Goal: Information Seeking & Learning: Compare options

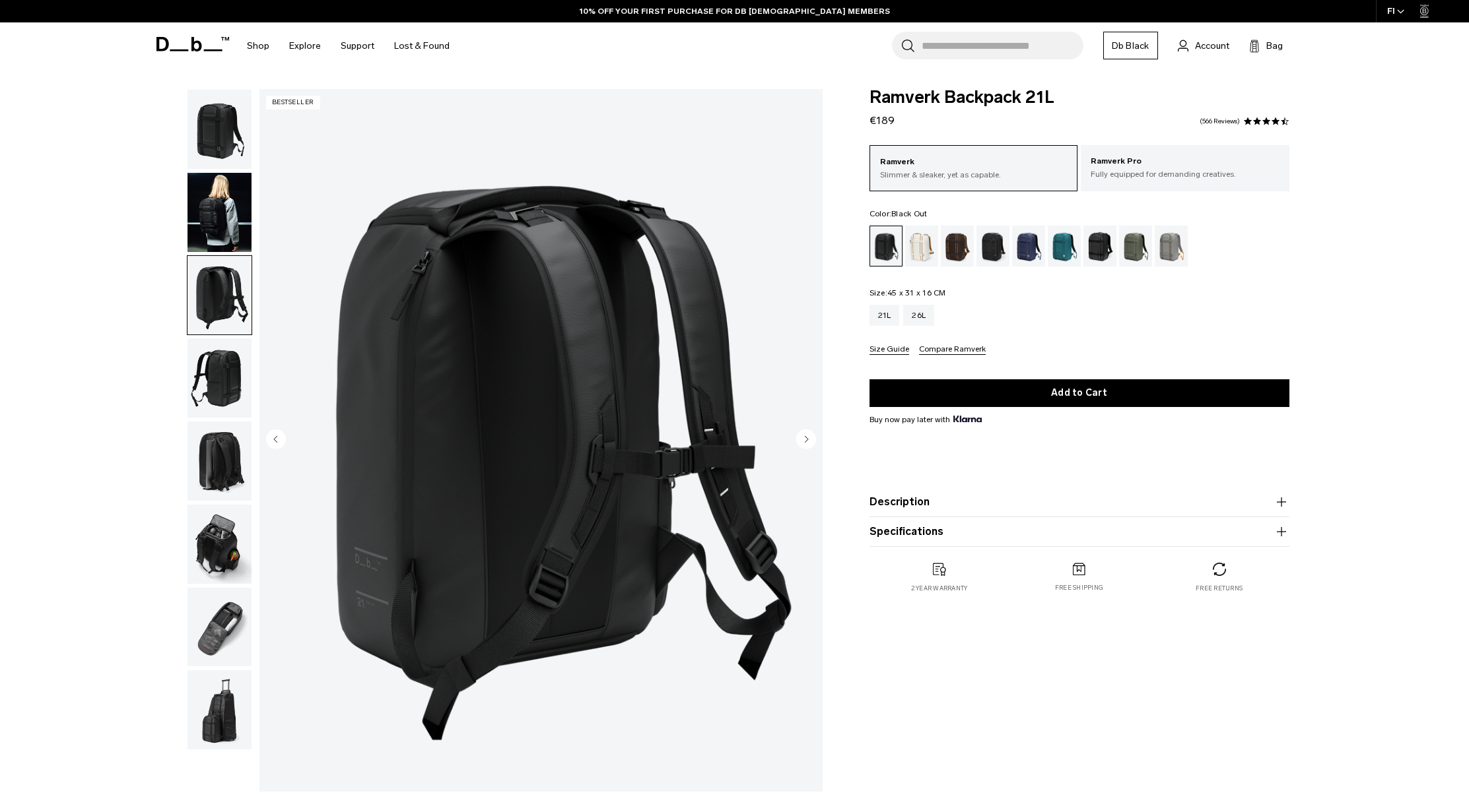
click at [807, 441] on circle "Next slide" at bounding box center [805, 438] width 20 height 20
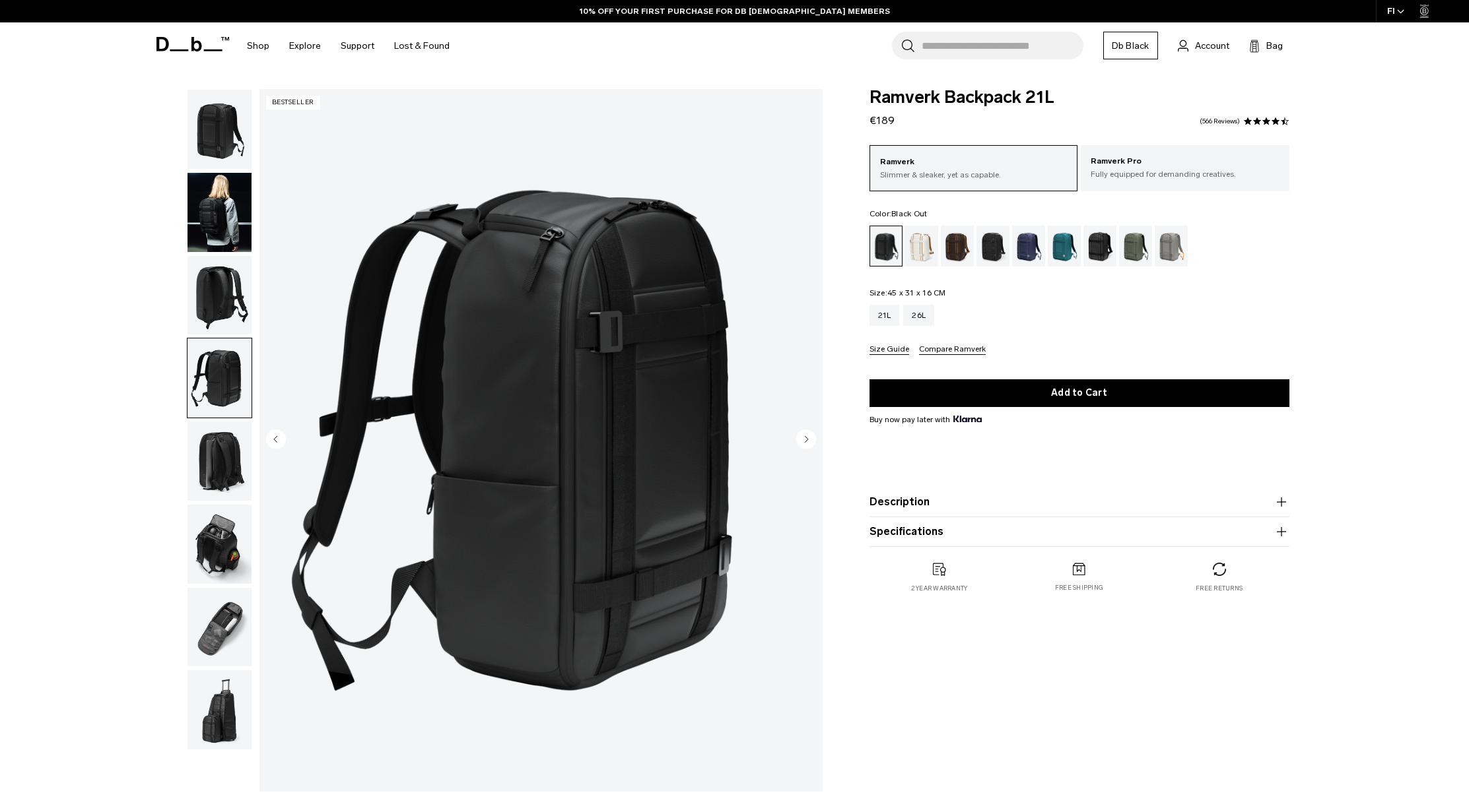
click at [807, 441] on circle "Next slide" at bounding box center [805, 438] width 20 height 20
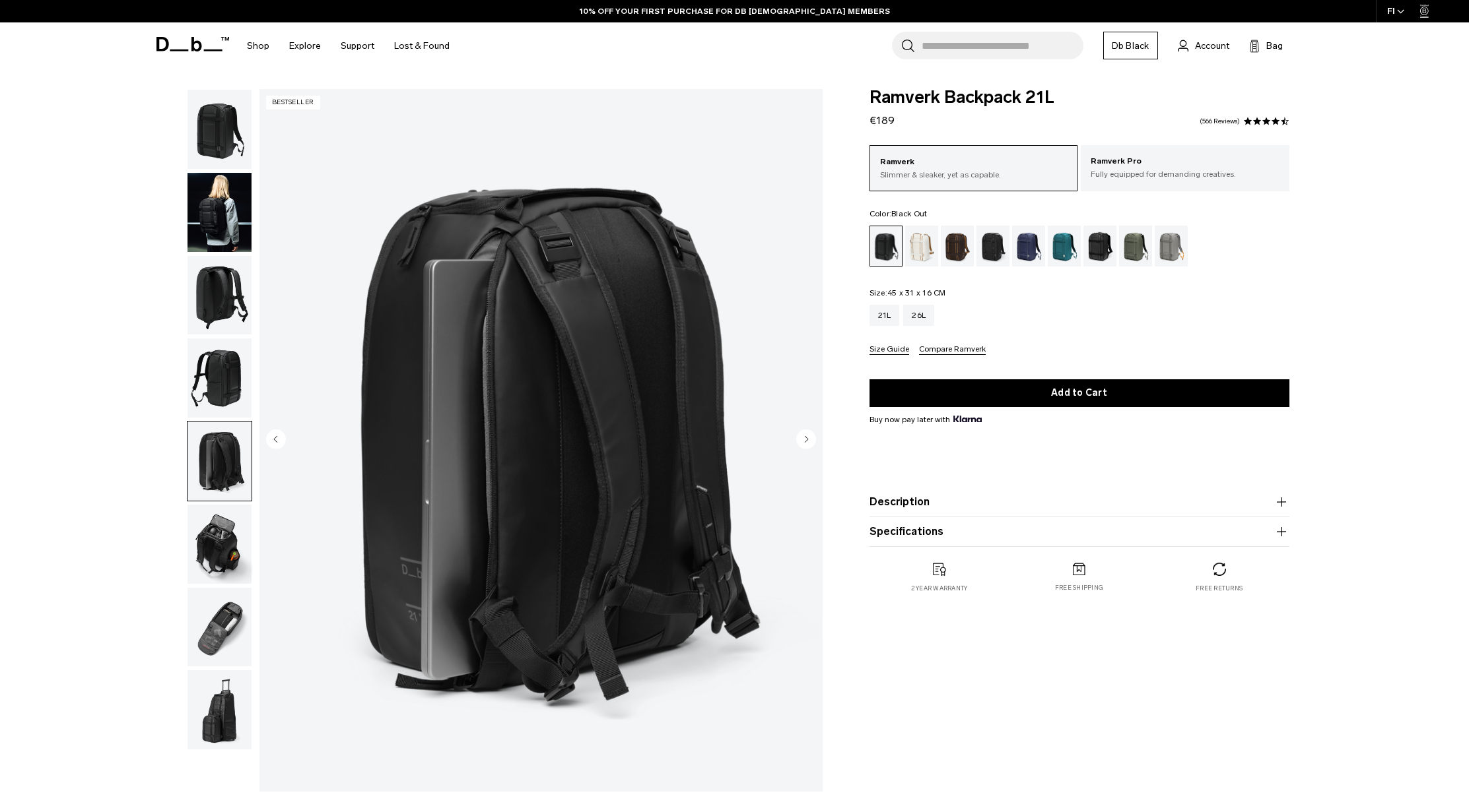
click at [807, 441] on circle "Next slide" at bounding box center [805, 438] width 20 height 20
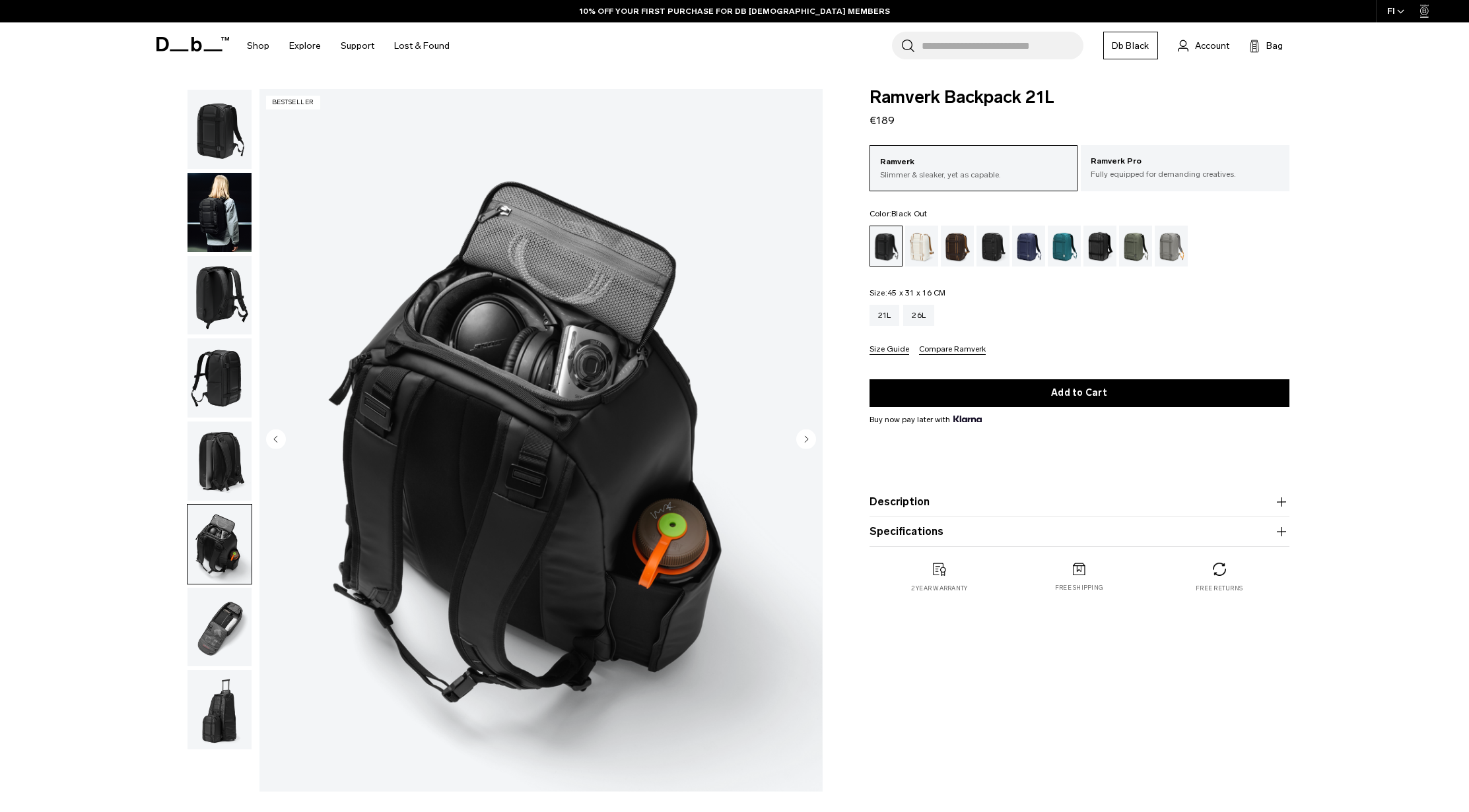
click at [807, 441] on circle "Next slide" at bounding box center [805, 438] width 20 height 20
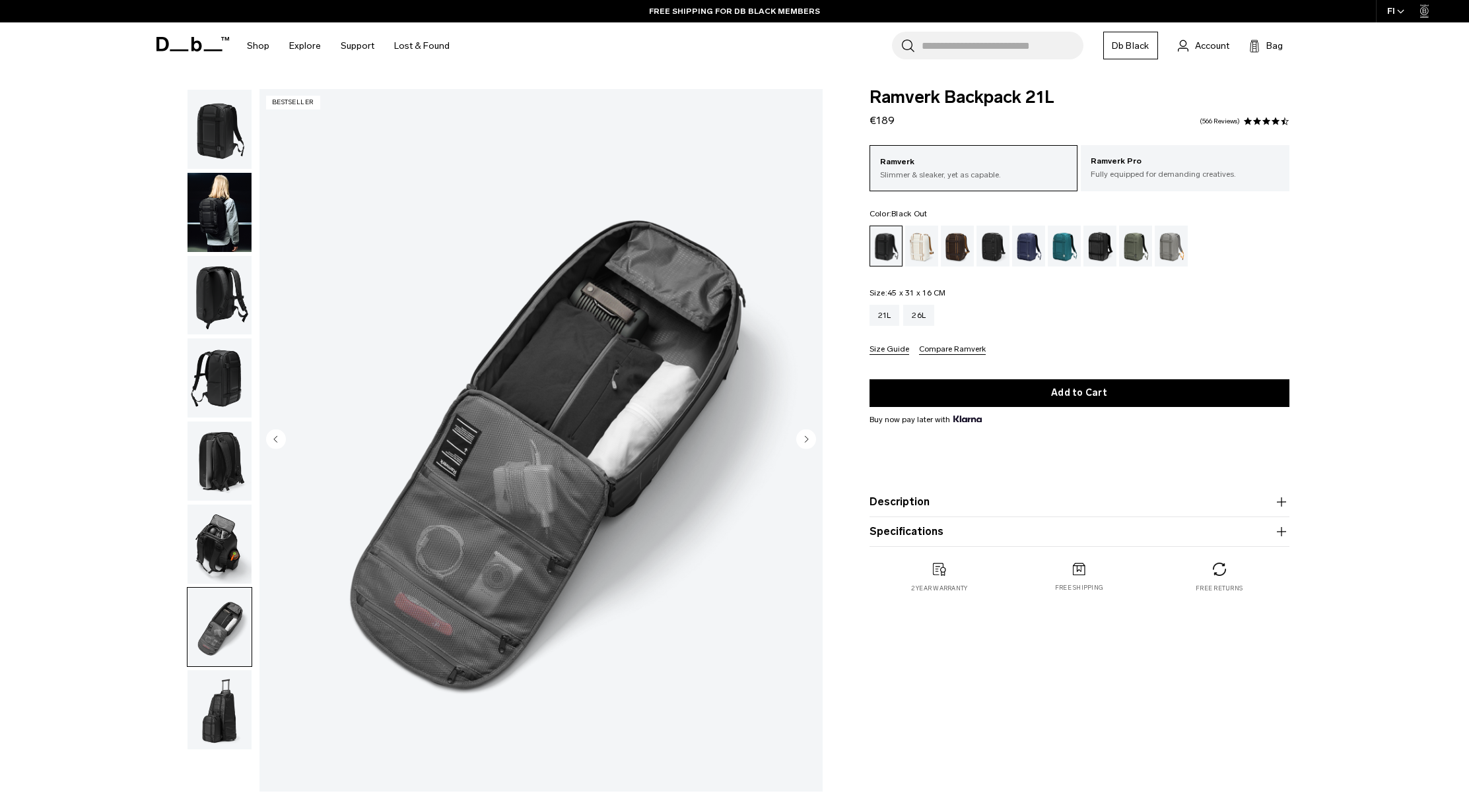
click at [807, 441] on circle "Next slide" at bounding box center [805, 438] width 20 height 20
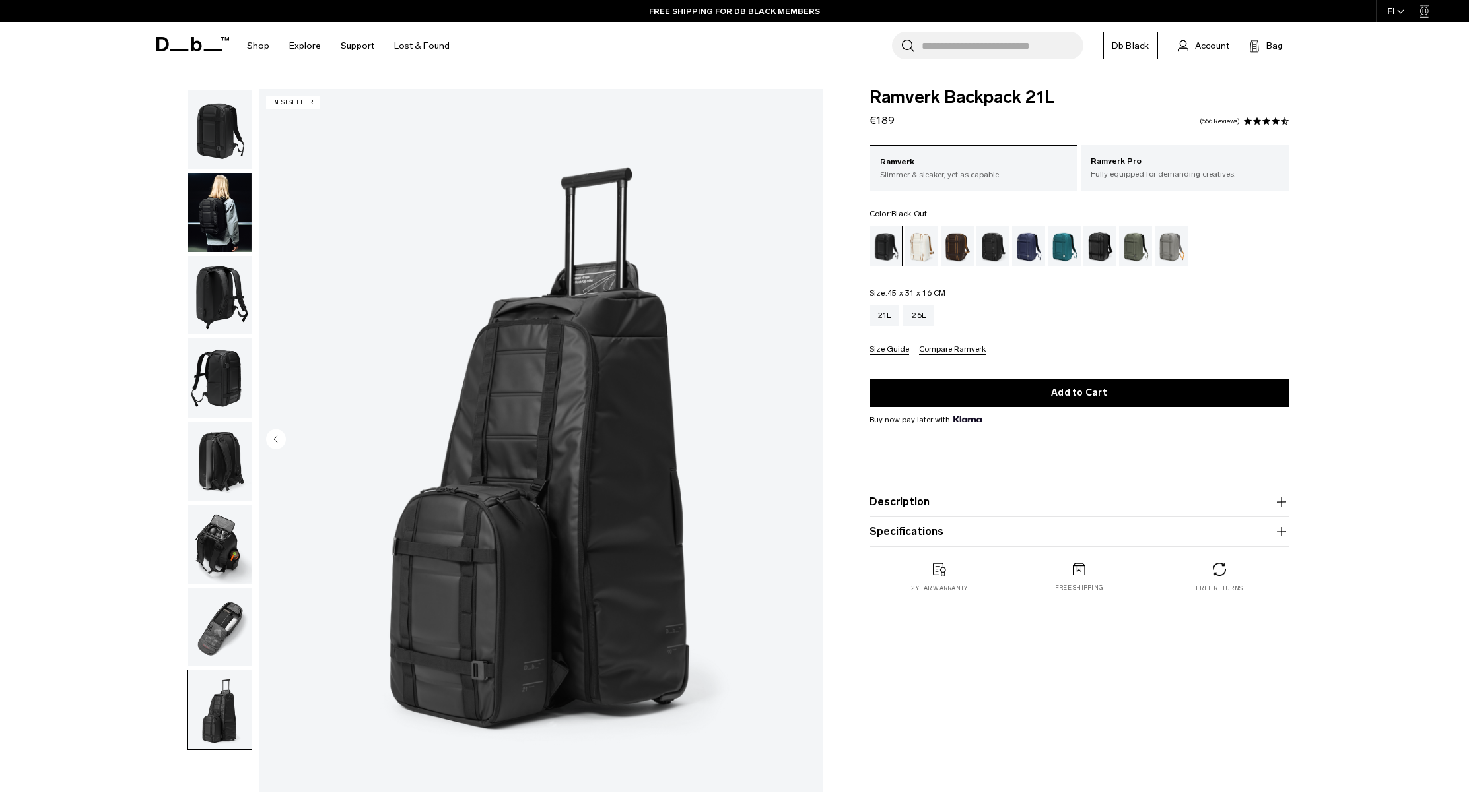
click at [807, 441] on img "8 / 8" at bounding box center [540, 440] width 563 height 703
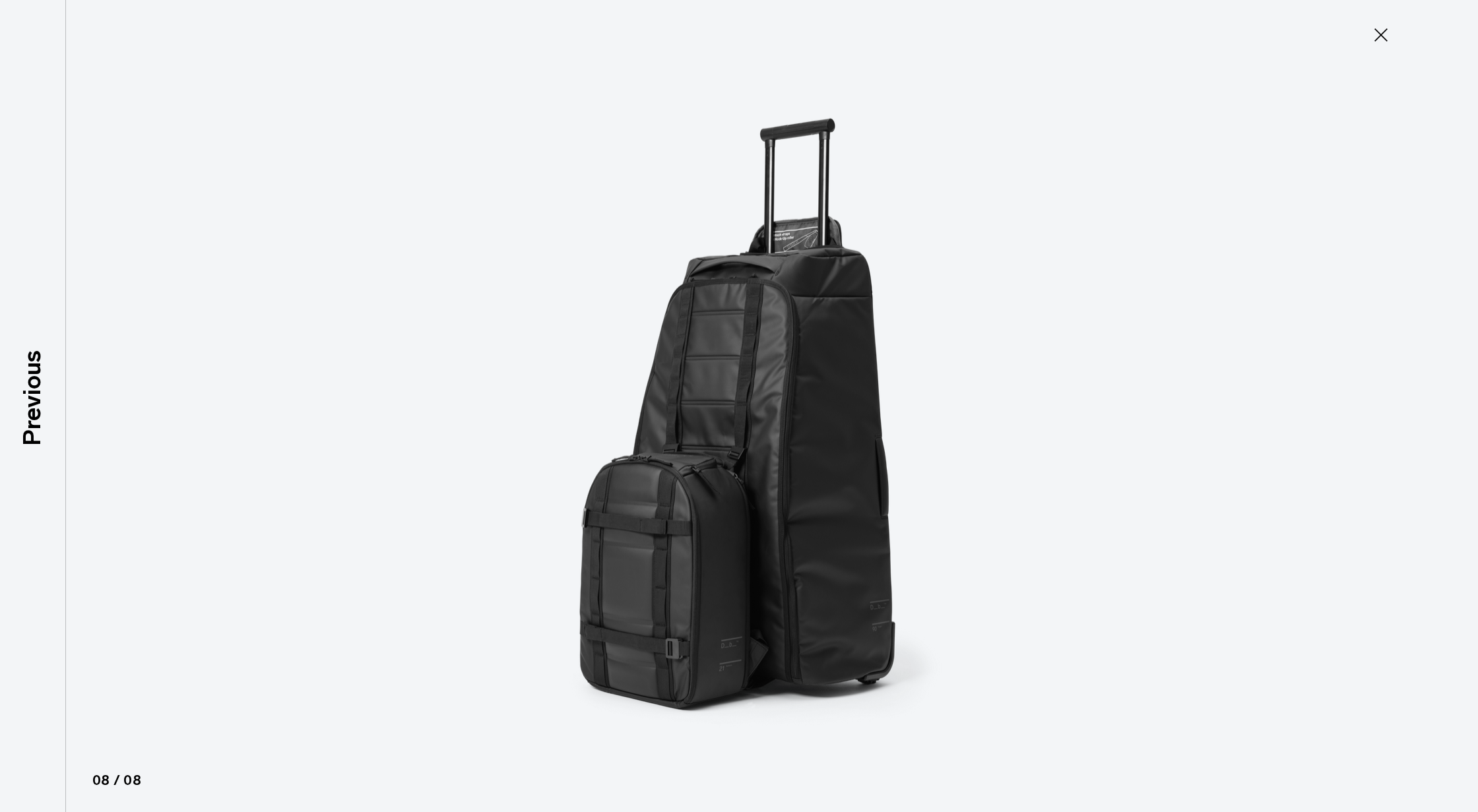
click at [1372, 35] on icon at bounding box center [1381, 35] width 21 height 21
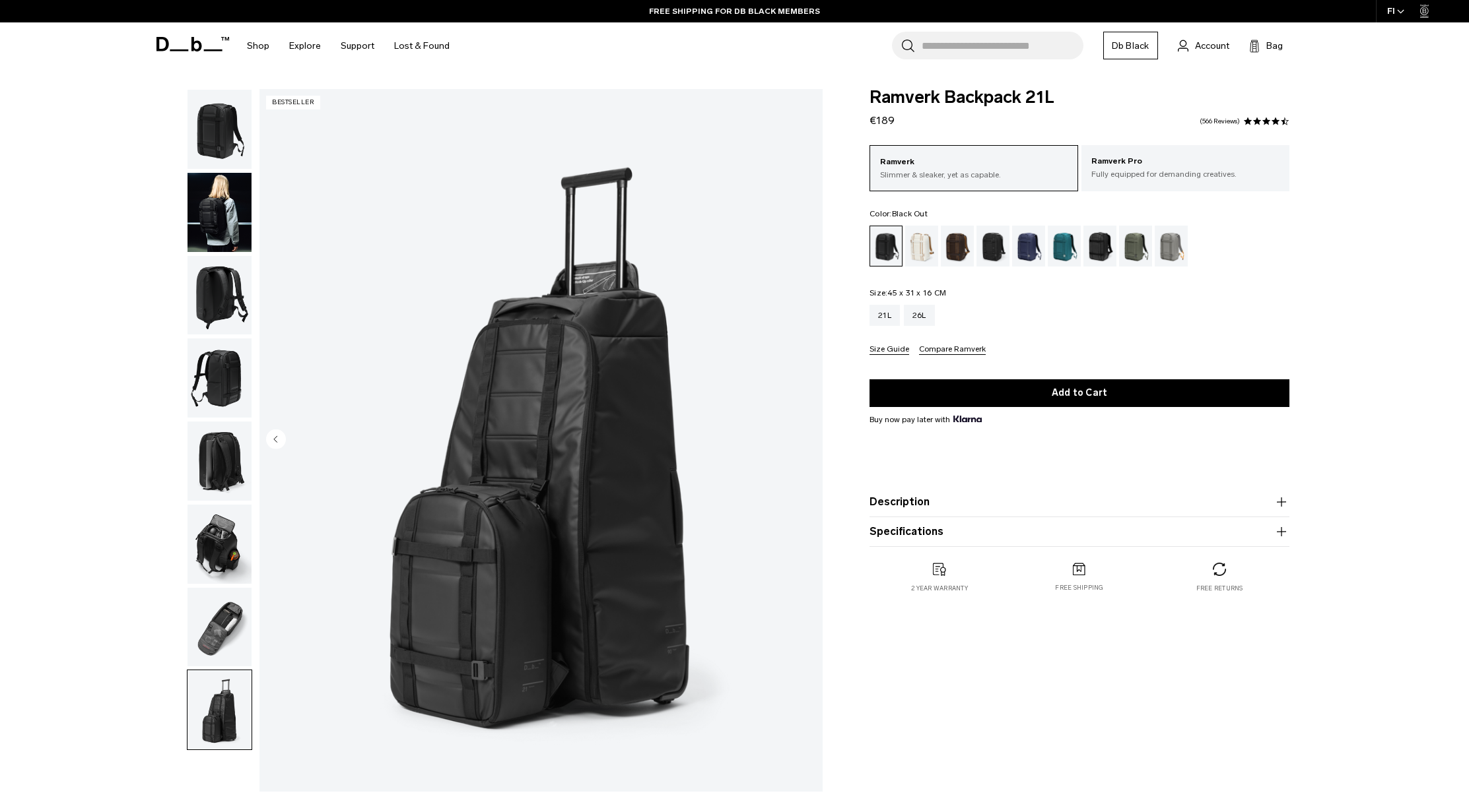
drag, startPoint x: 1035, startPoint y: 177, endPoint x: 1023, endPoint y: 179, distance: 12.2
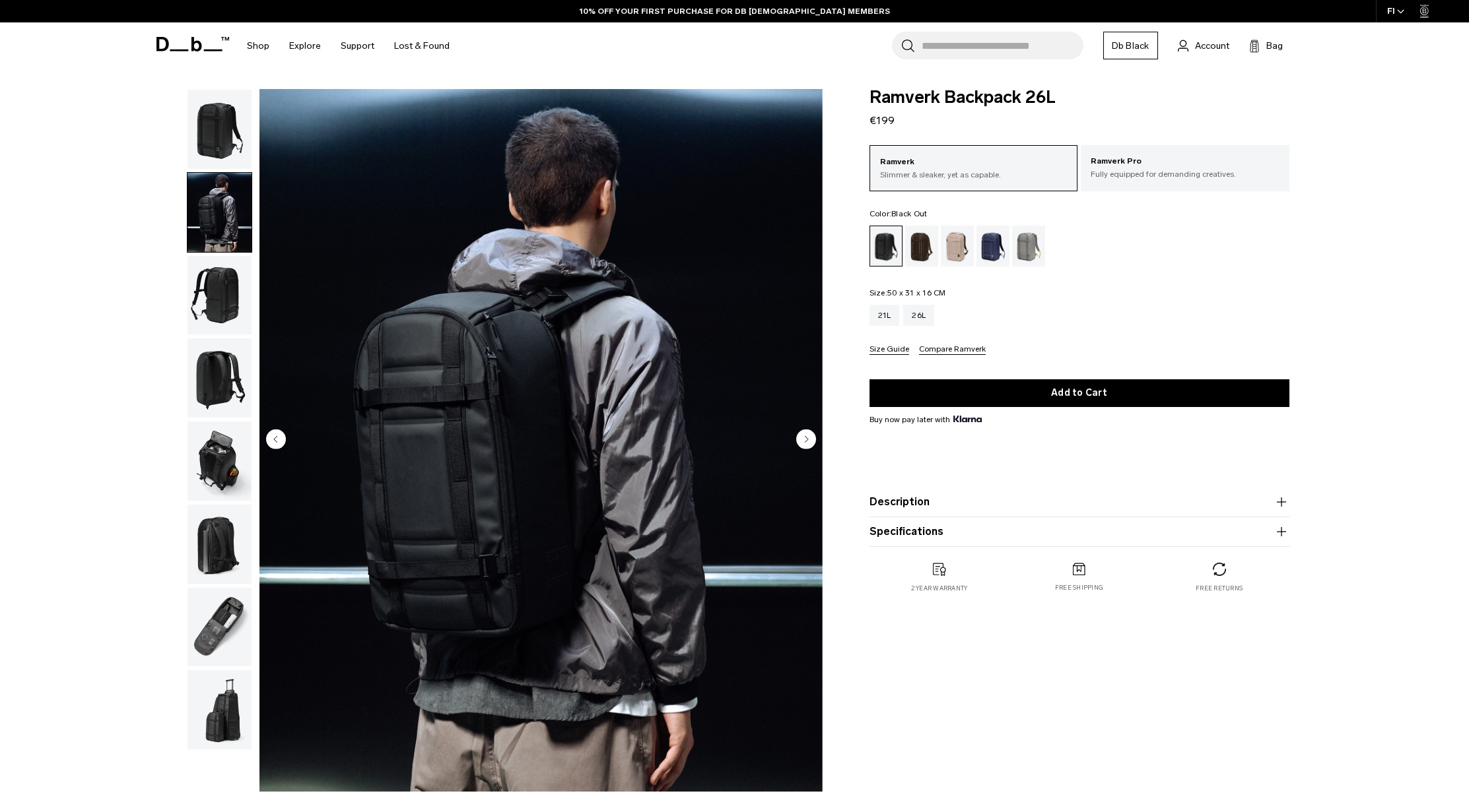
click at [804, 436] on circle "Next slide" at bounding box center [805, 438] width 20 height 20
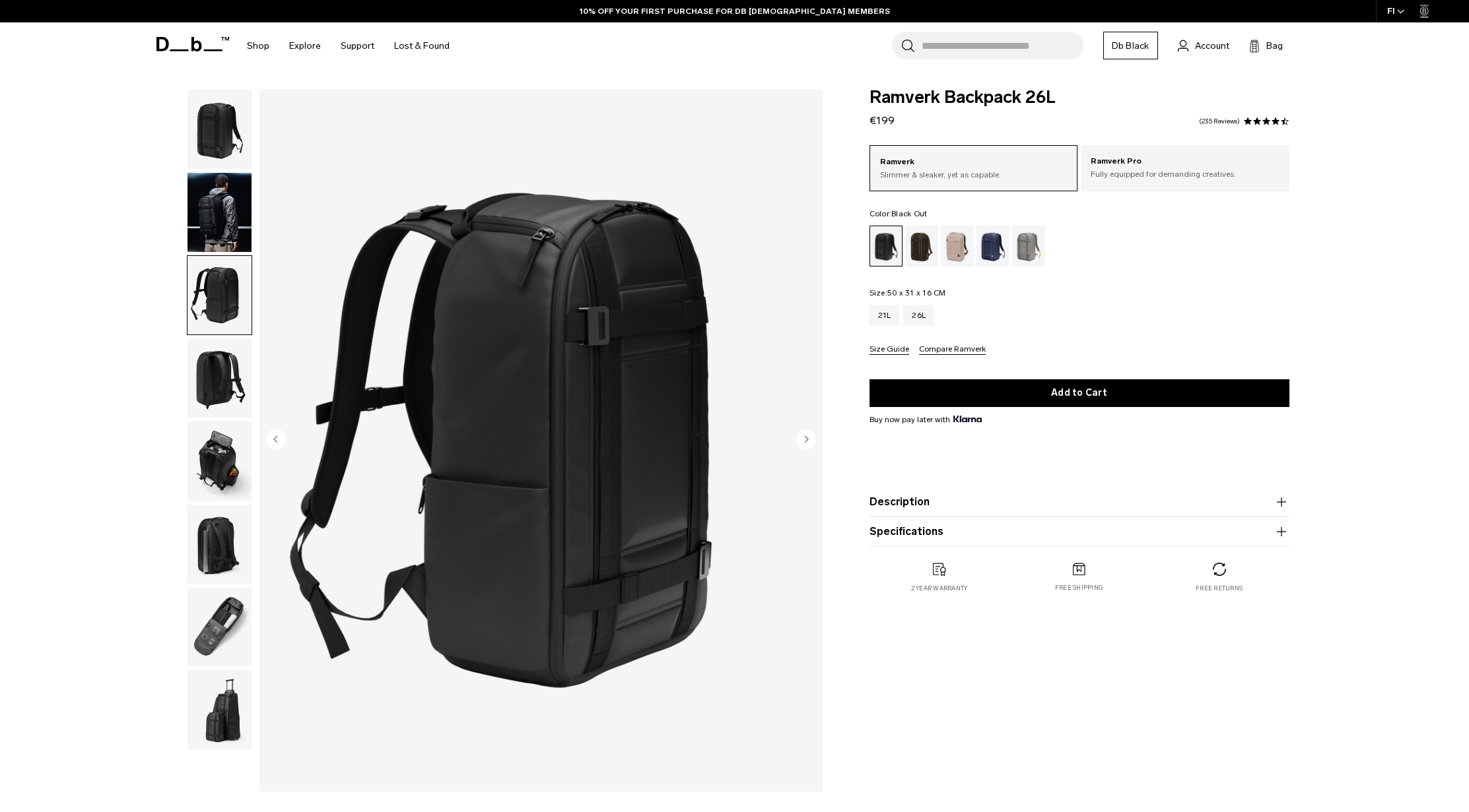
click at [804, 436] on circle "Next slide" at bounding box center [805, 438] width 20 height 20
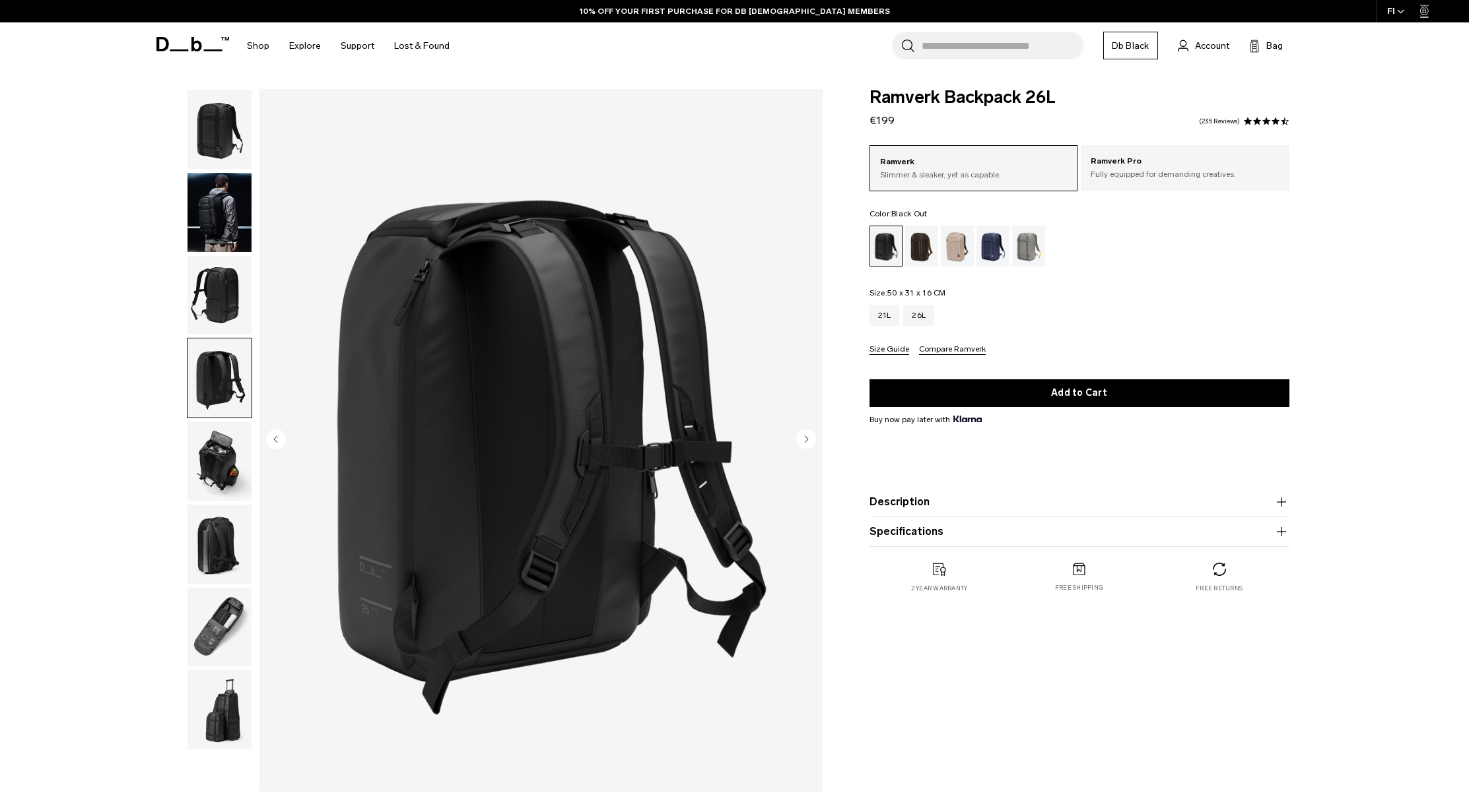
click at [804, 436] on circle "Next slide" at bounding box center [805, 438] width 20 height 20
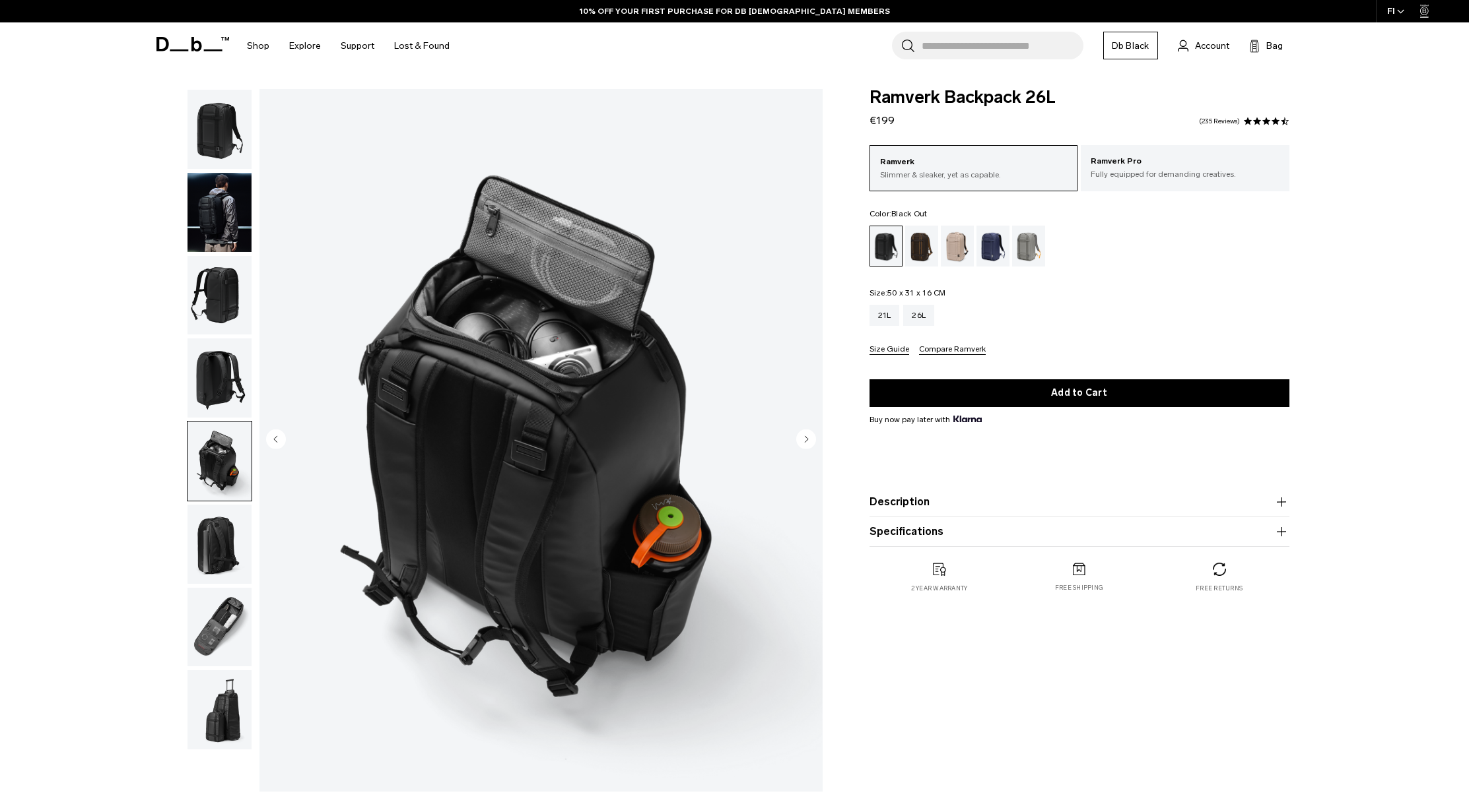
click at [803, 436] on circle "Next slide" at bounding box center [805, 438] width 20 height 20
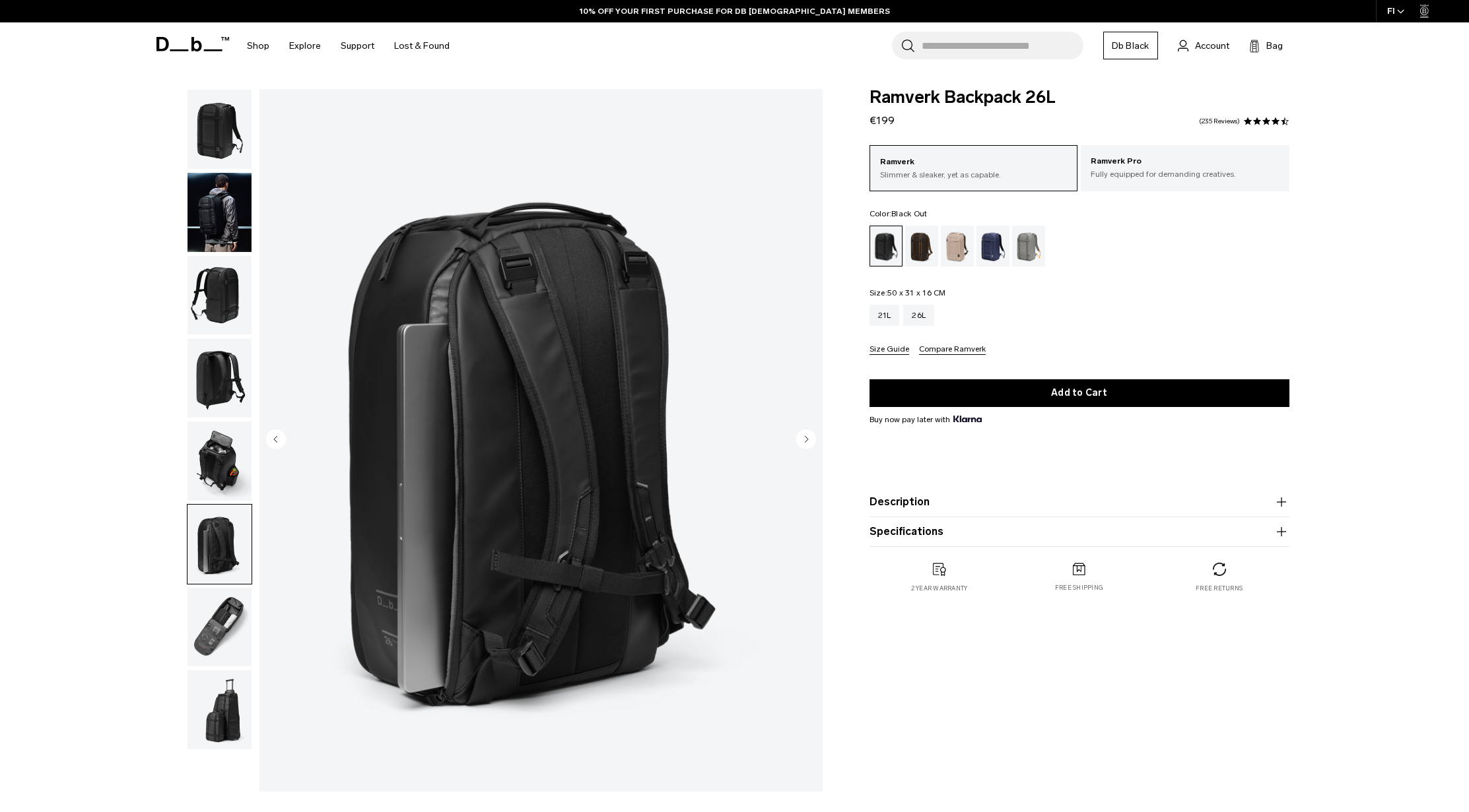
click at [803, 436] on circle "Next slide" at bounding box center [805, 438] width 20 height 20
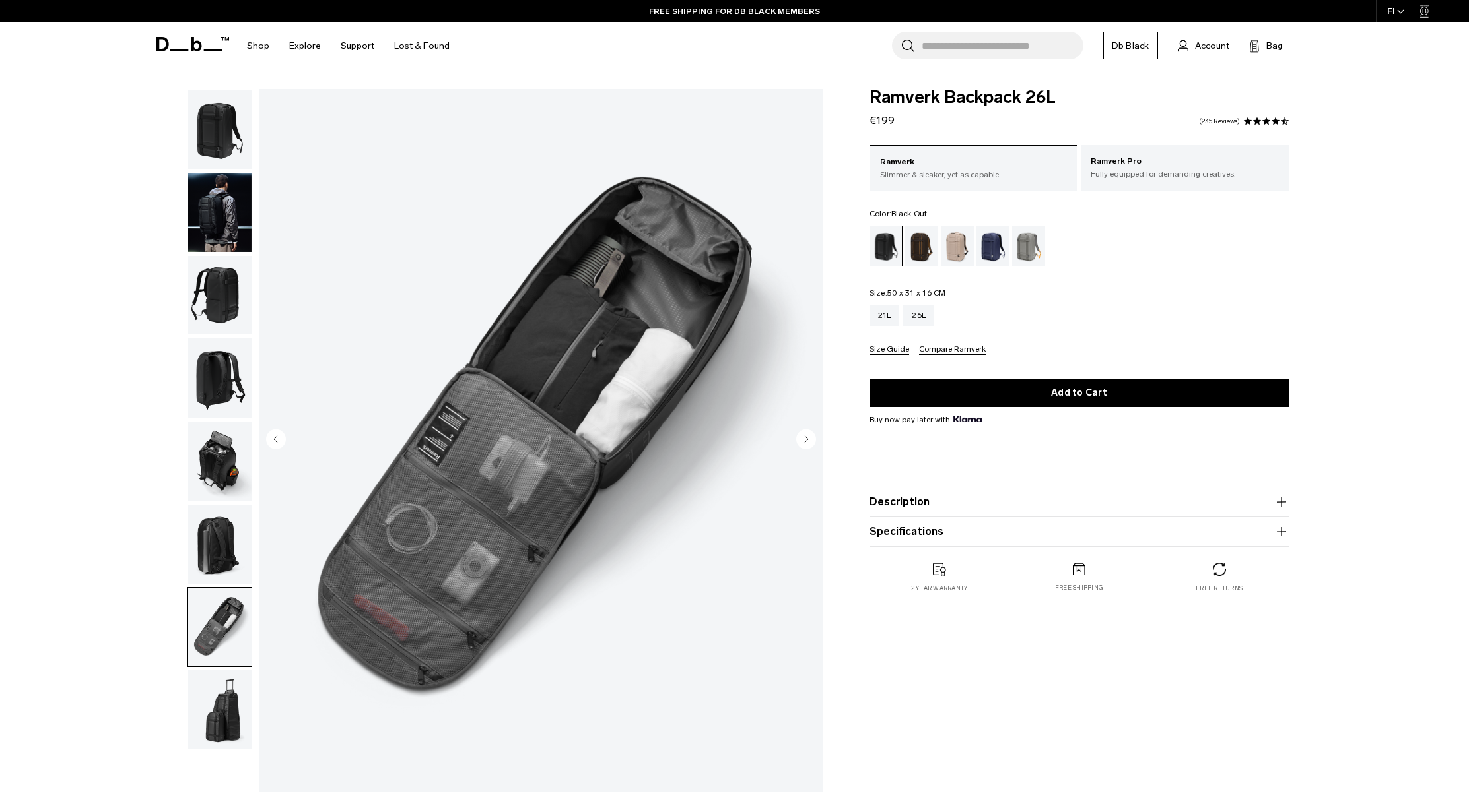
click at [803, 436] on circle "Next slide" at bounding box center [805, 438] width 20 height 20
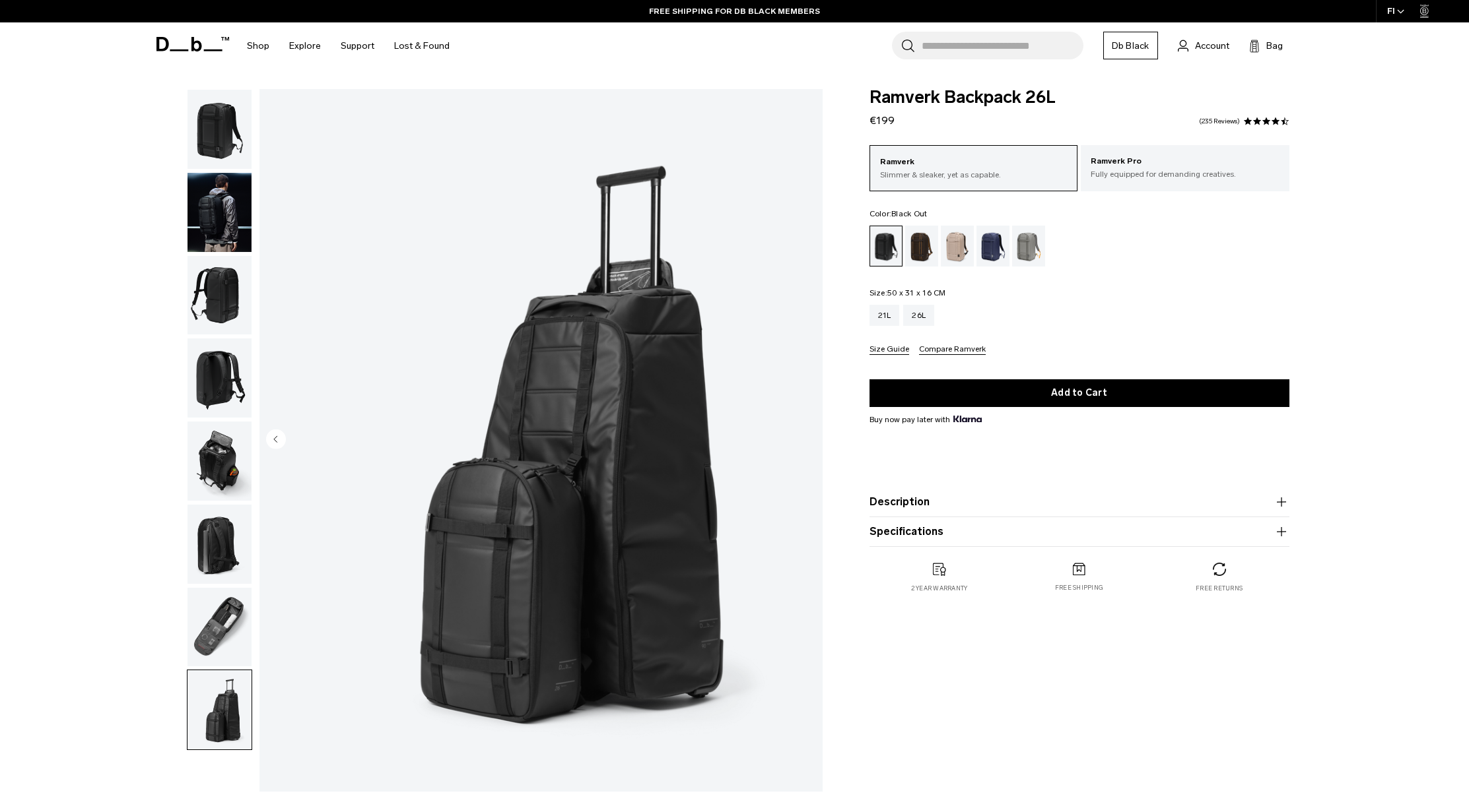
click at [803, 436] on img "8 / 8" at bounding box center [540, 440] width 563 height 703
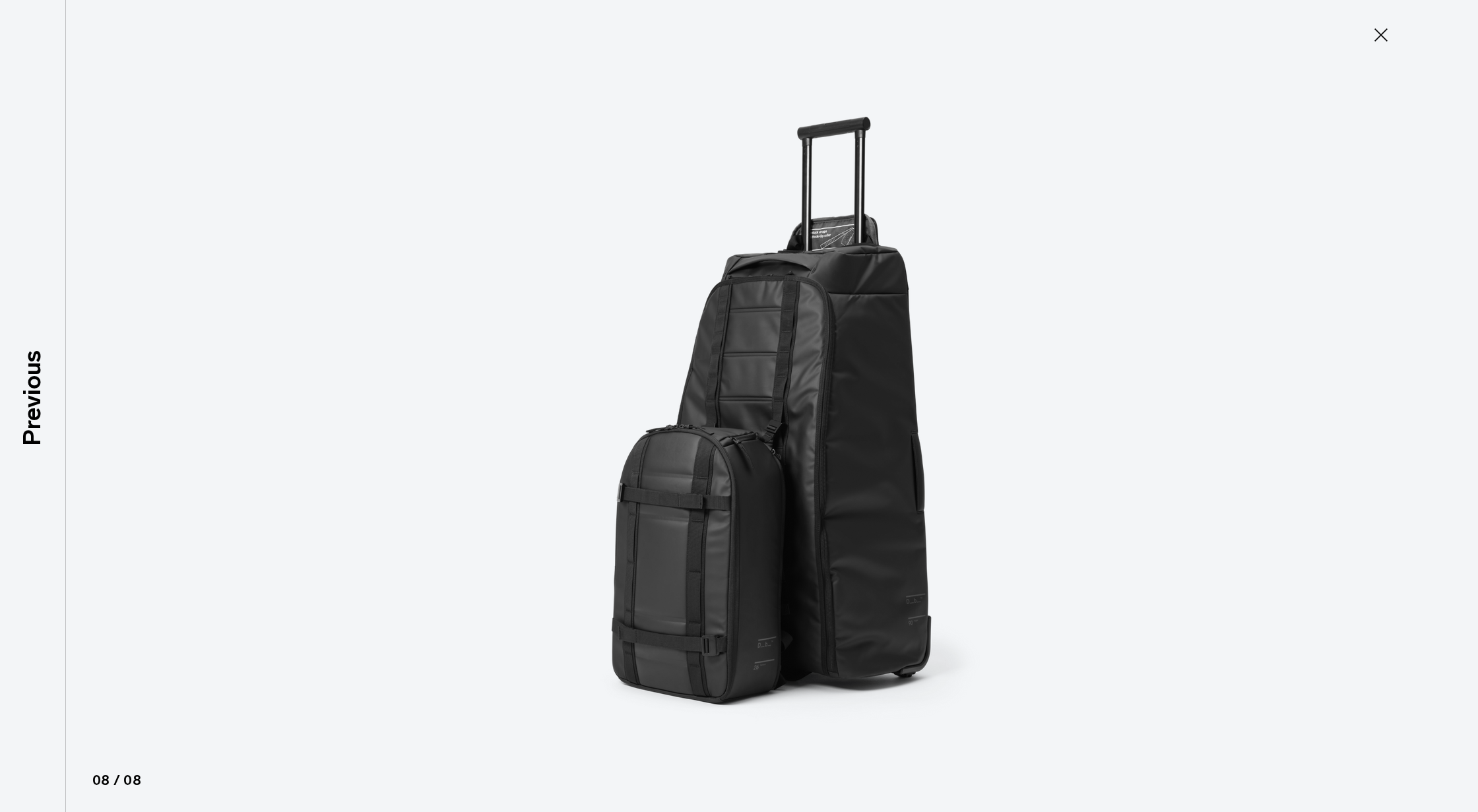
click at [1385, 39] on icon at bounding box center [1381, 35] width 13 height 13
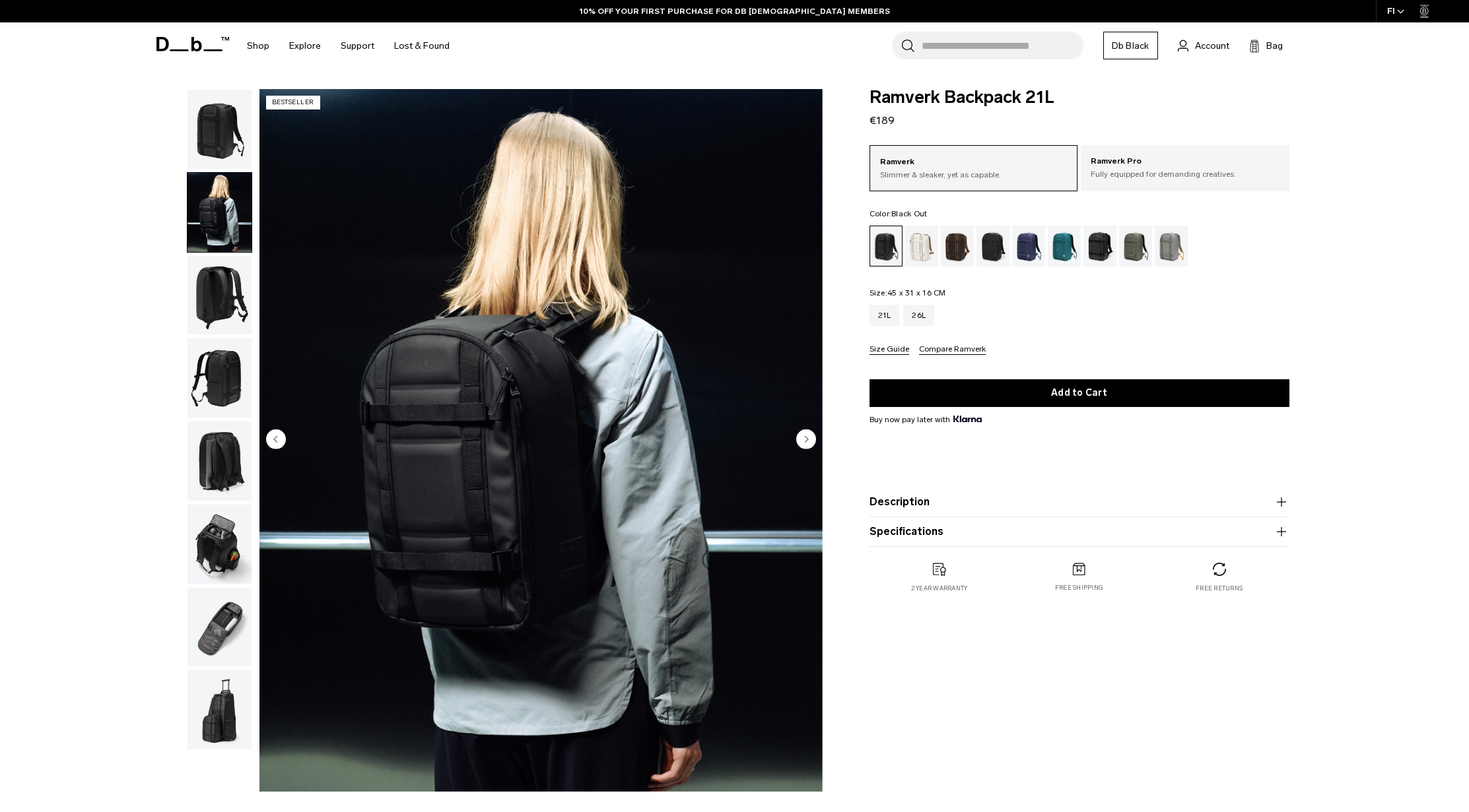
click at [227, 293] on img "button" at bounding box center [220, 295] width 64 height 79
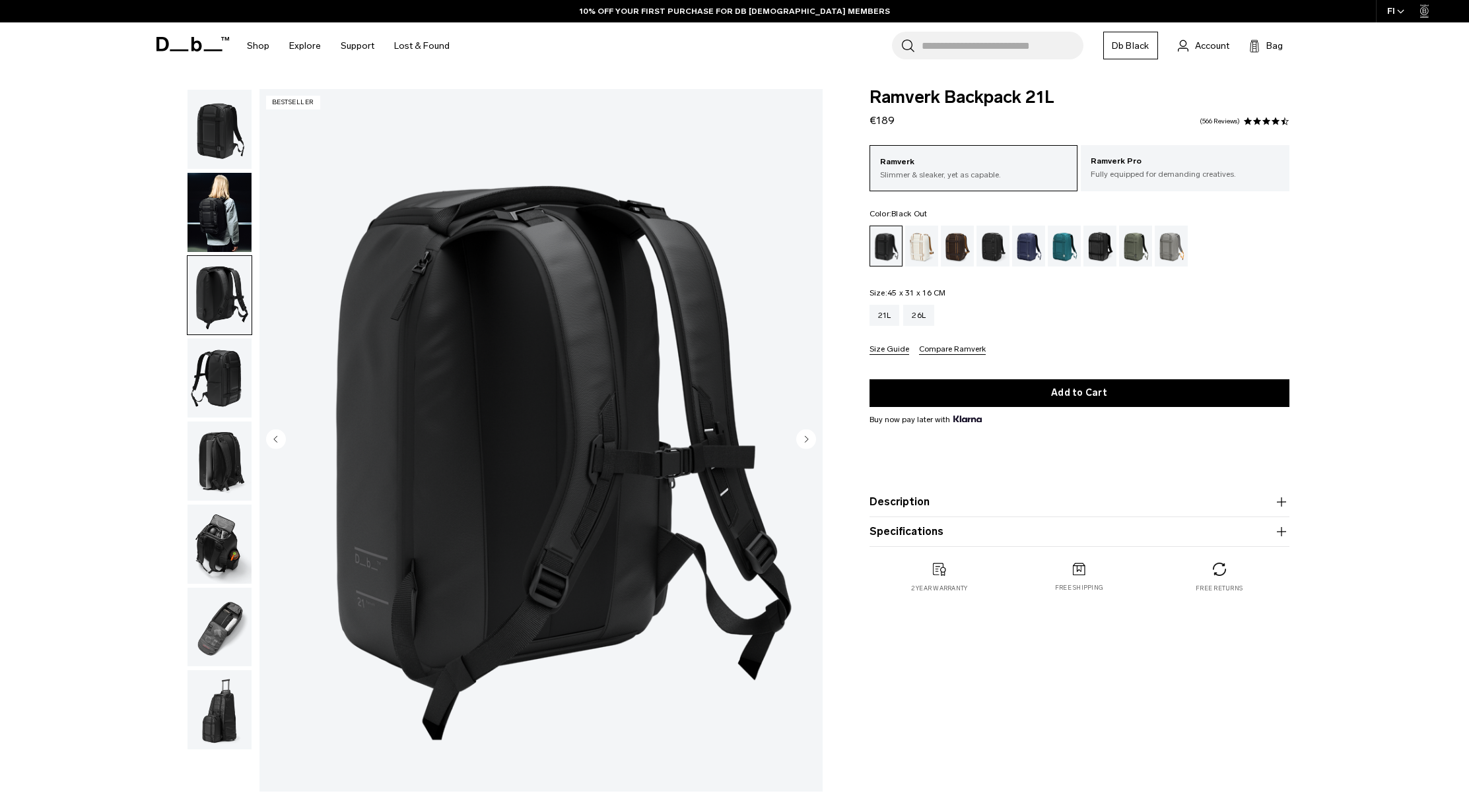
click at [222, 366] on img "button" at bounding box center [220, 378] width 64 height 79
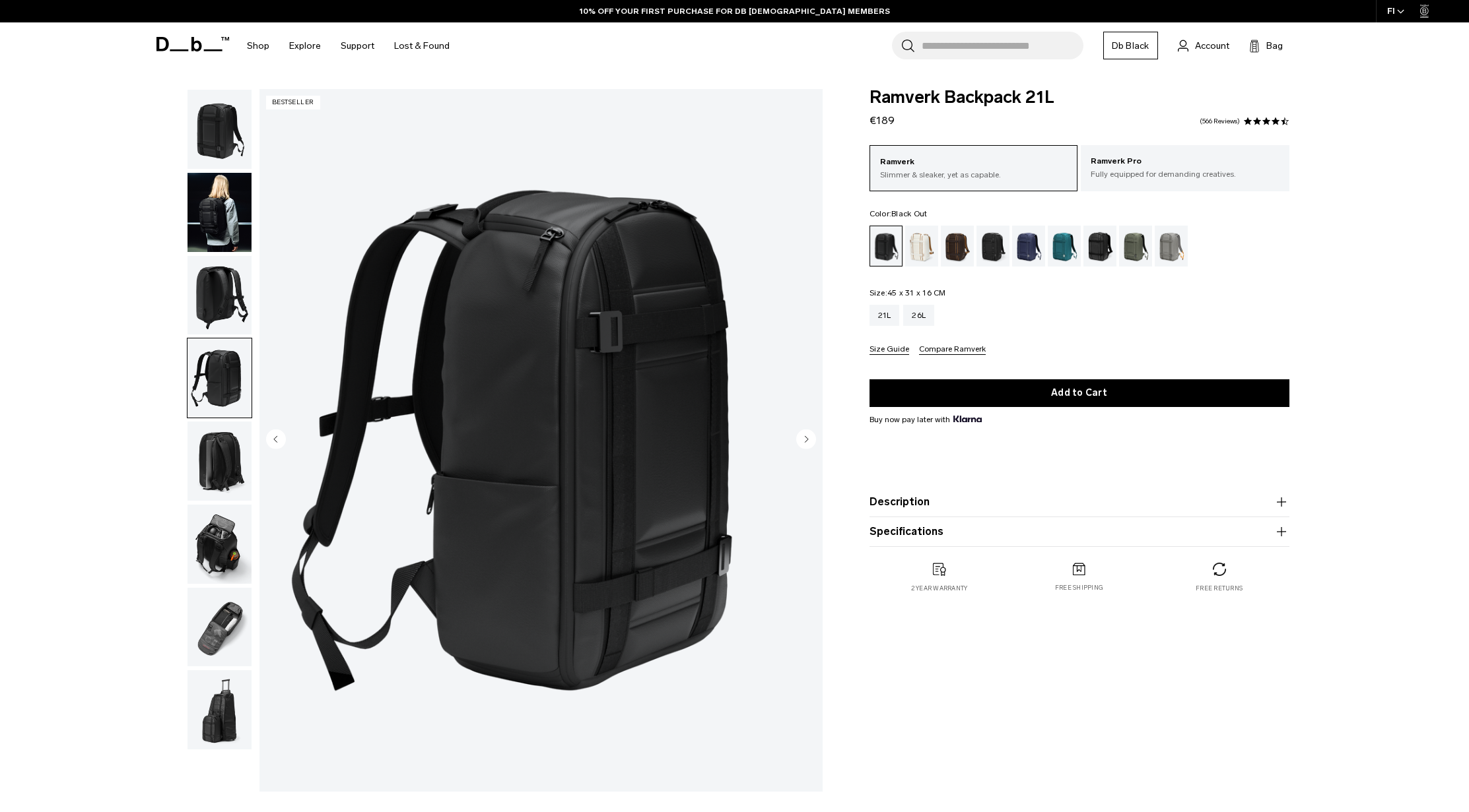
click at [211, 450] on img "button" at bounding box center [220, 461] width 64 height 79
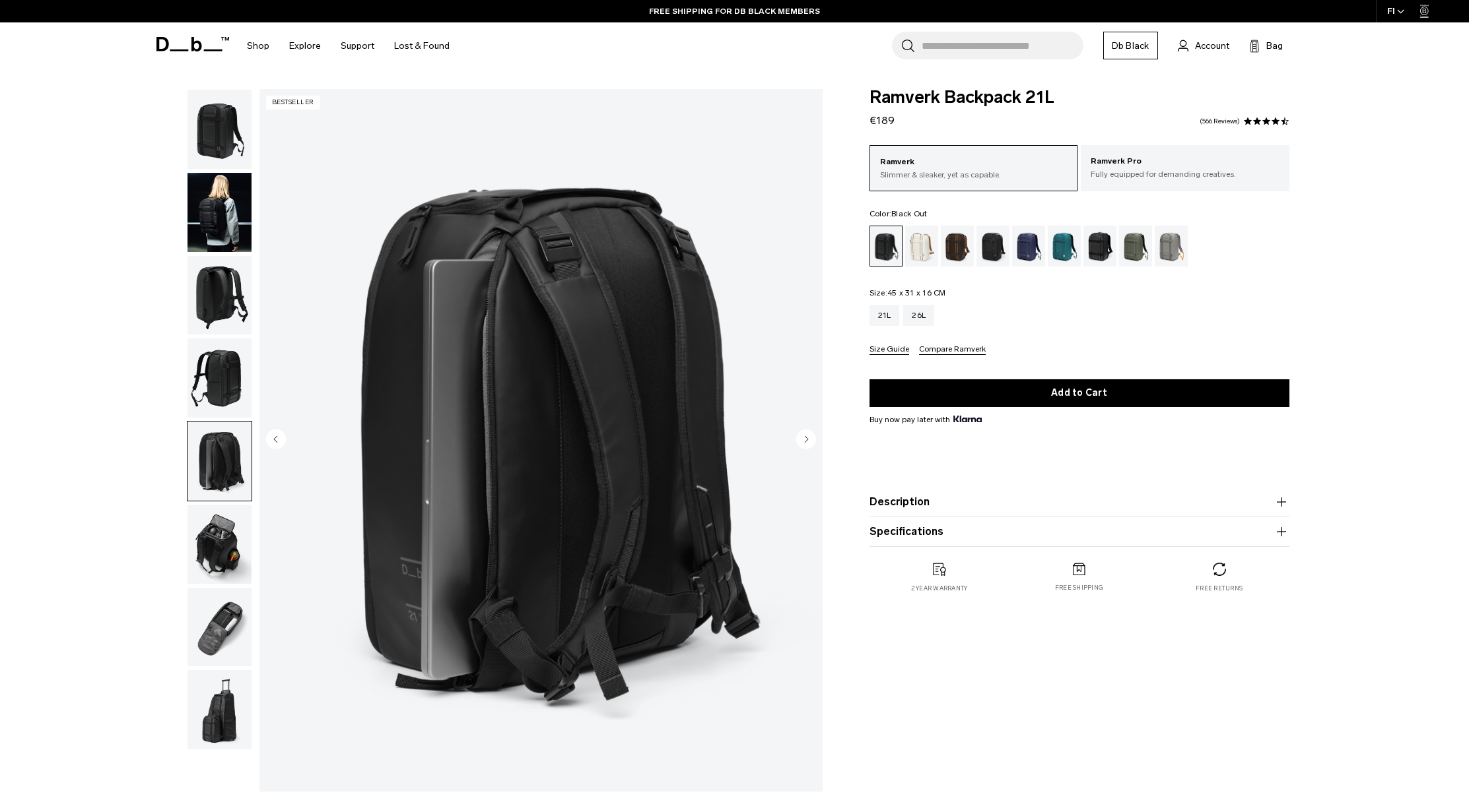
click at [215, 535] on img "button" at bounding box center [220, 544] width 64 height 79
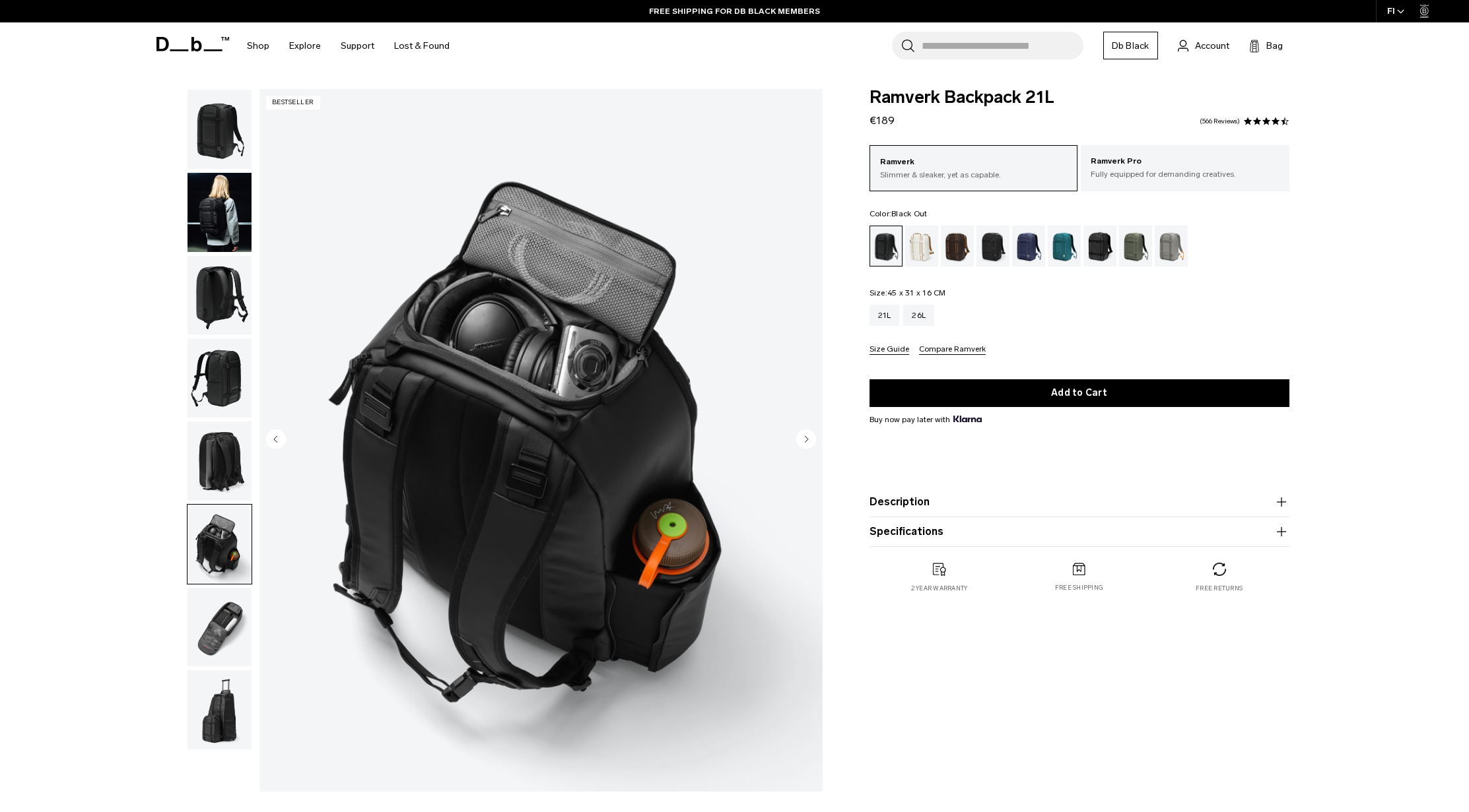
click at [211, 593] on img "button" at bounding box center [220, 627] width 64 height 79
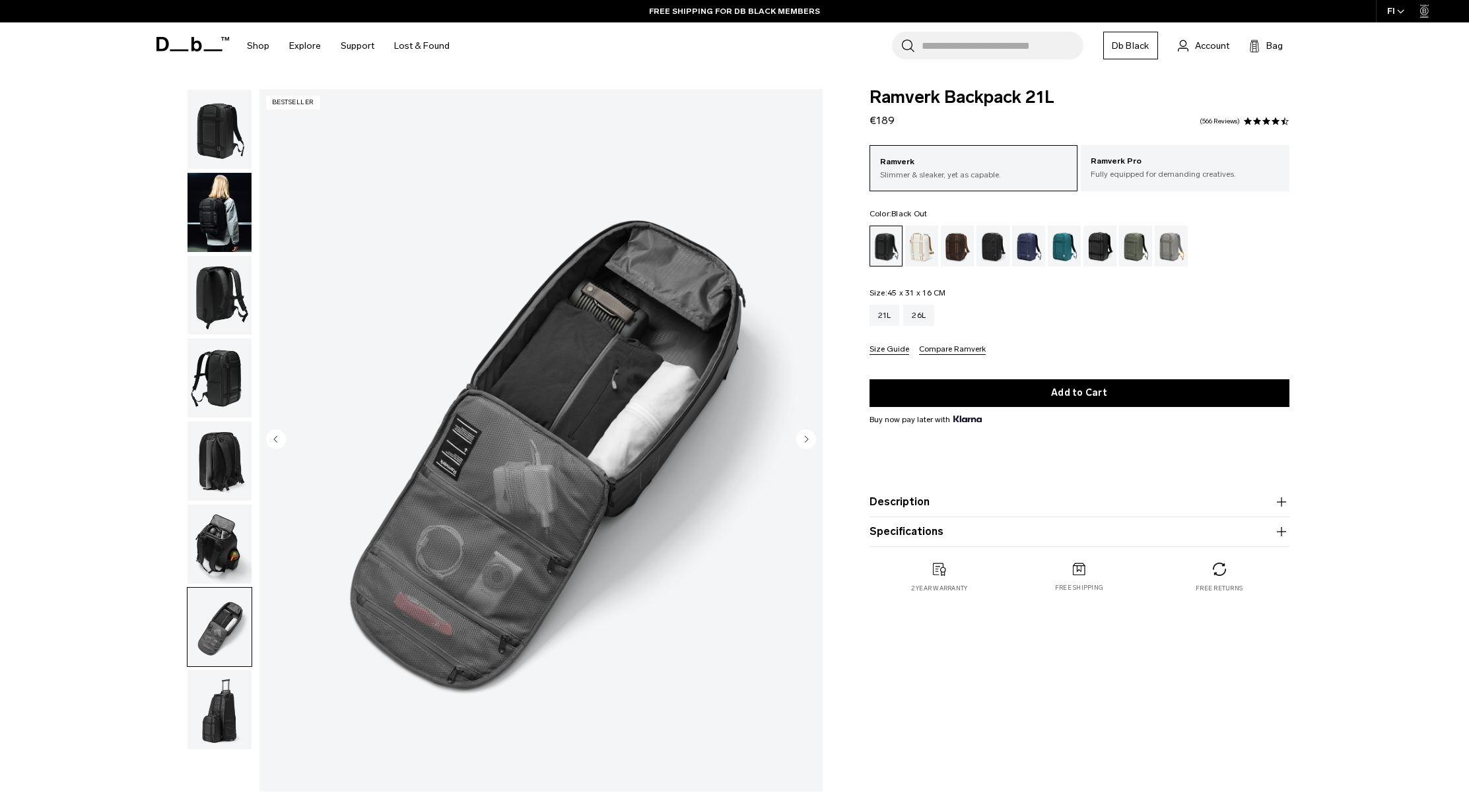
click at [217, 697] on img "button" at bounding box center [220, 710] width 64 height 79
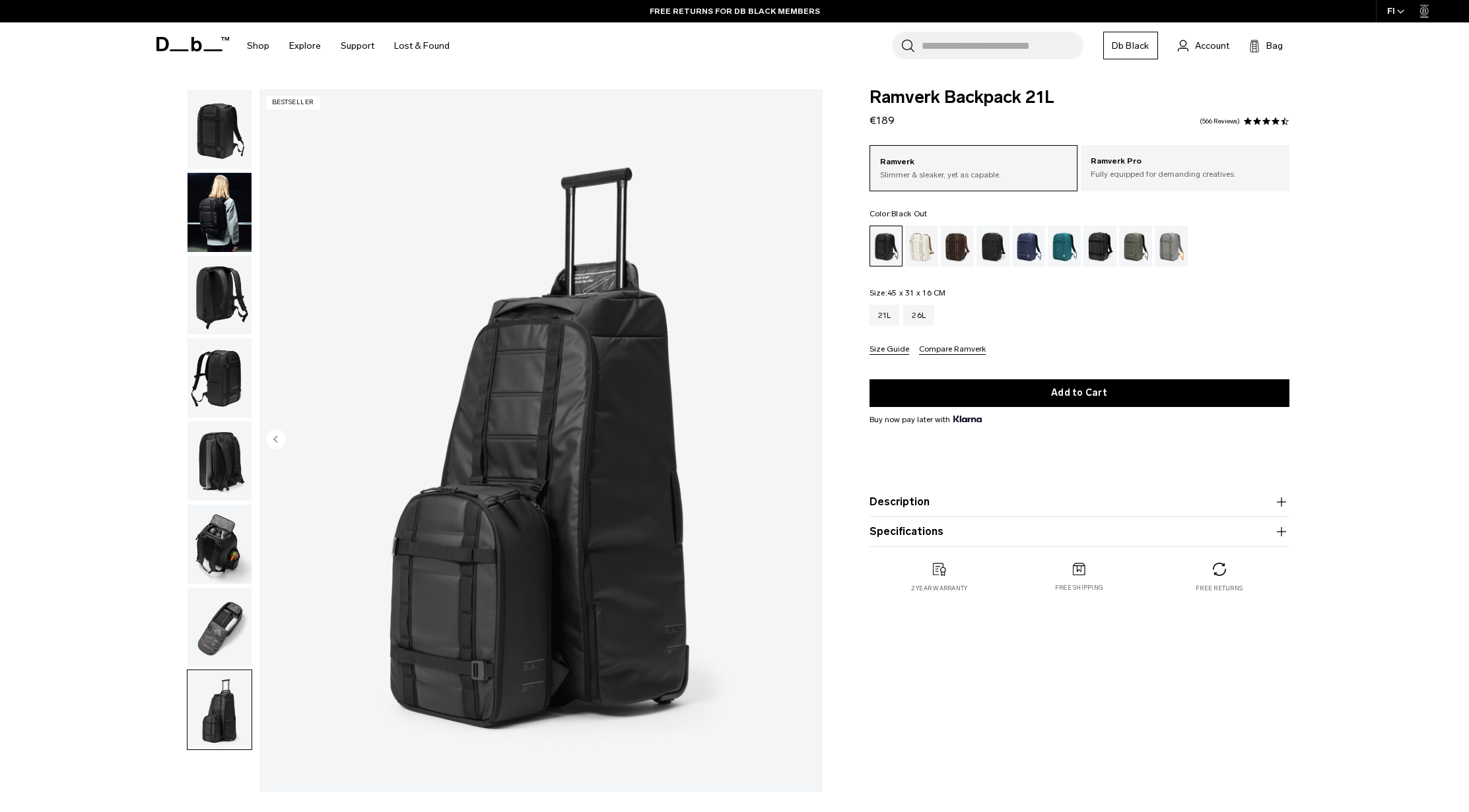
click at [219, 152] on img "button" at bounding box center [220, 129] width 64 height 79
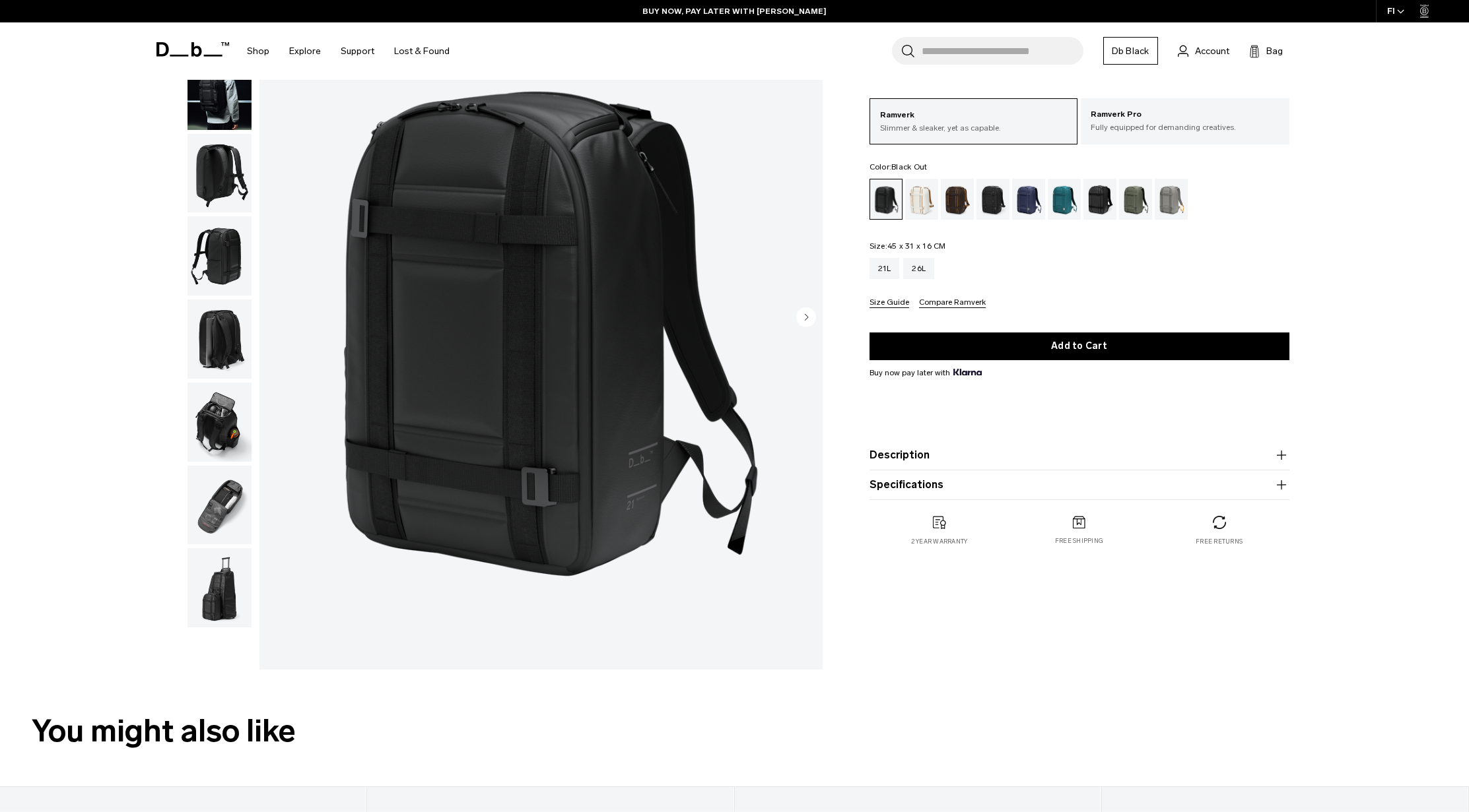
scroll to position [132, 0]
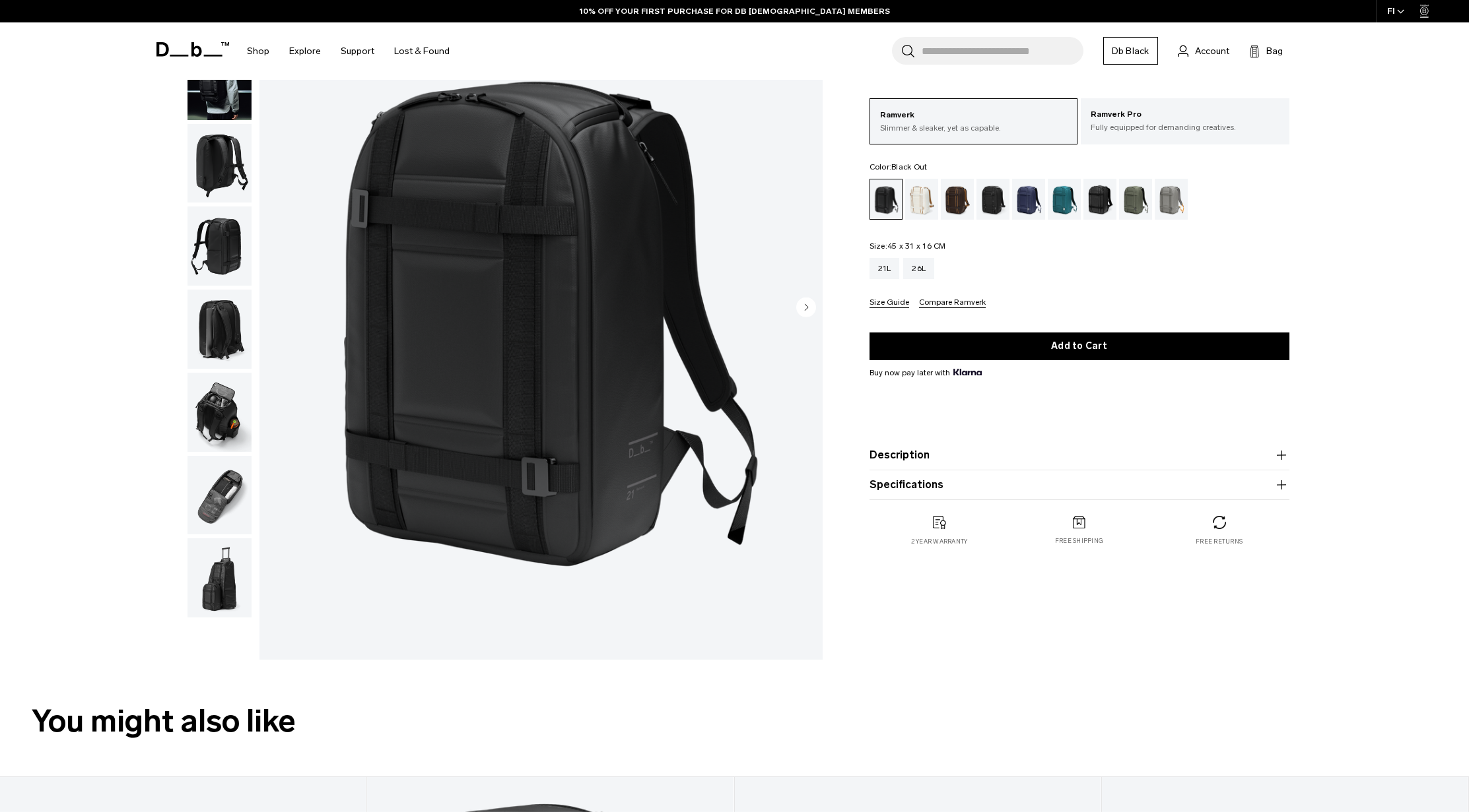
click at [224, 346] on img "button" at bounding box center [220, 329] width 64 height 79
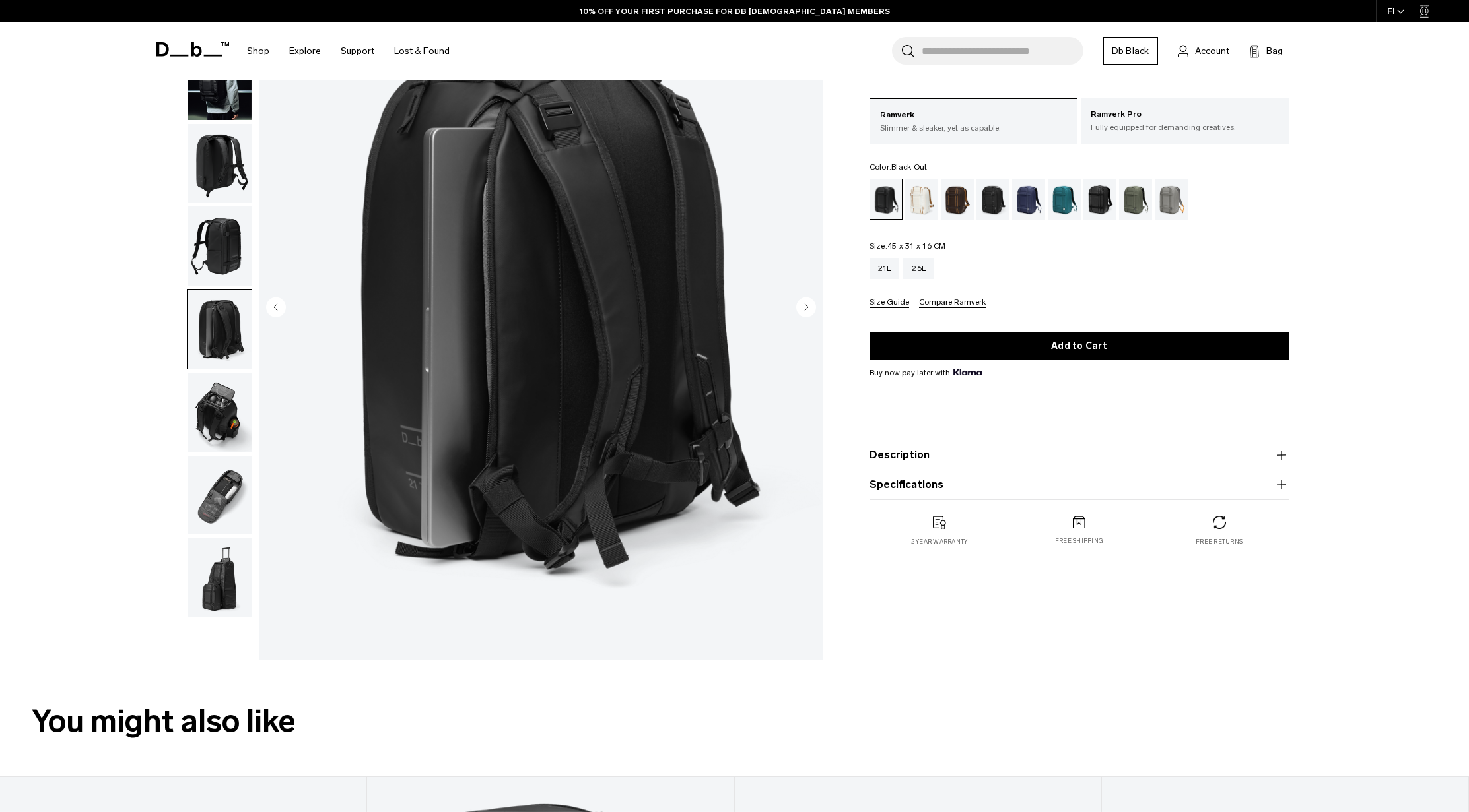
click at [221, 400] on img "button" at bounding box center [220, 412] width 64 height 79
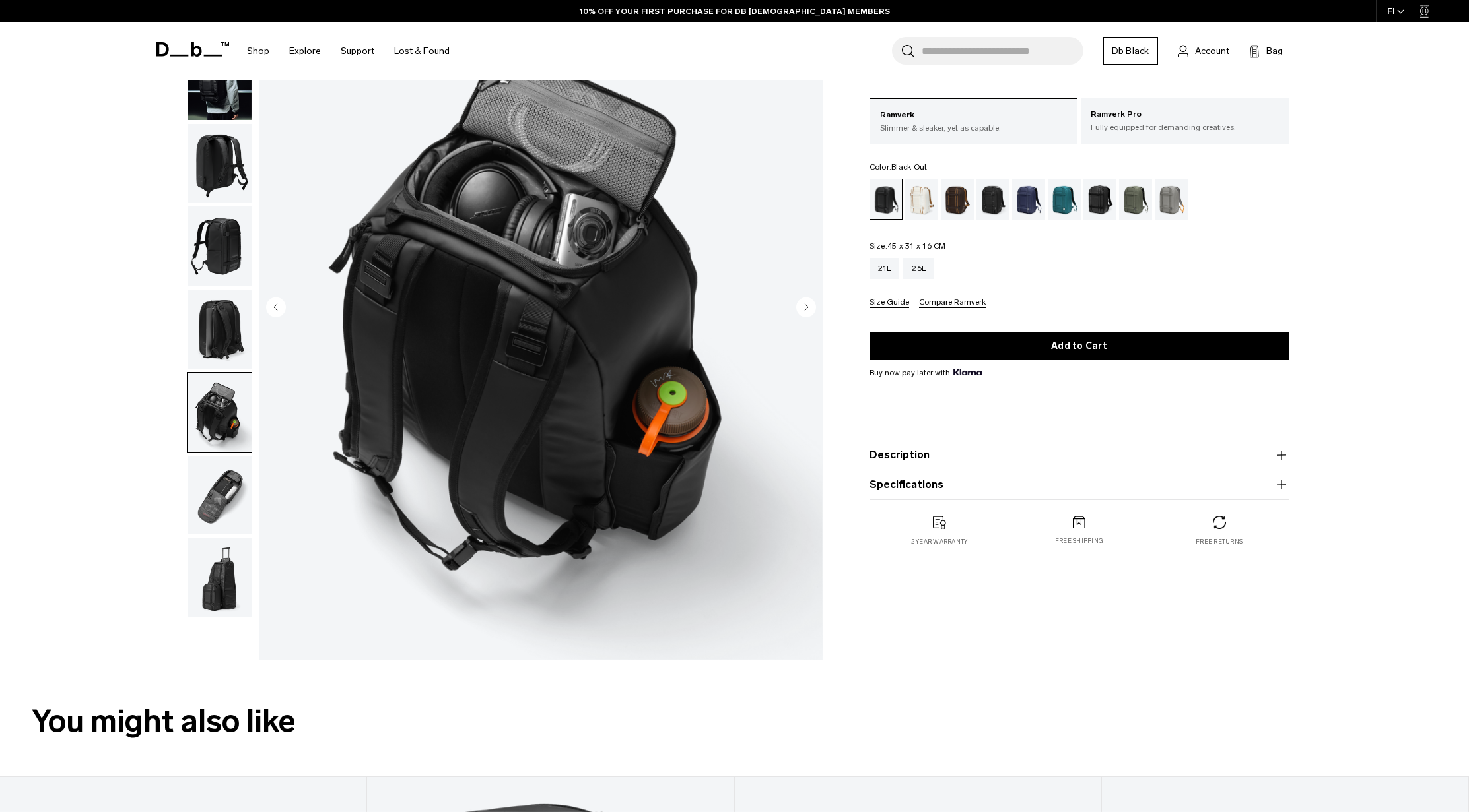
click at [227, 489] on img "button" at bounding box center [220, 496] width 64 height 79
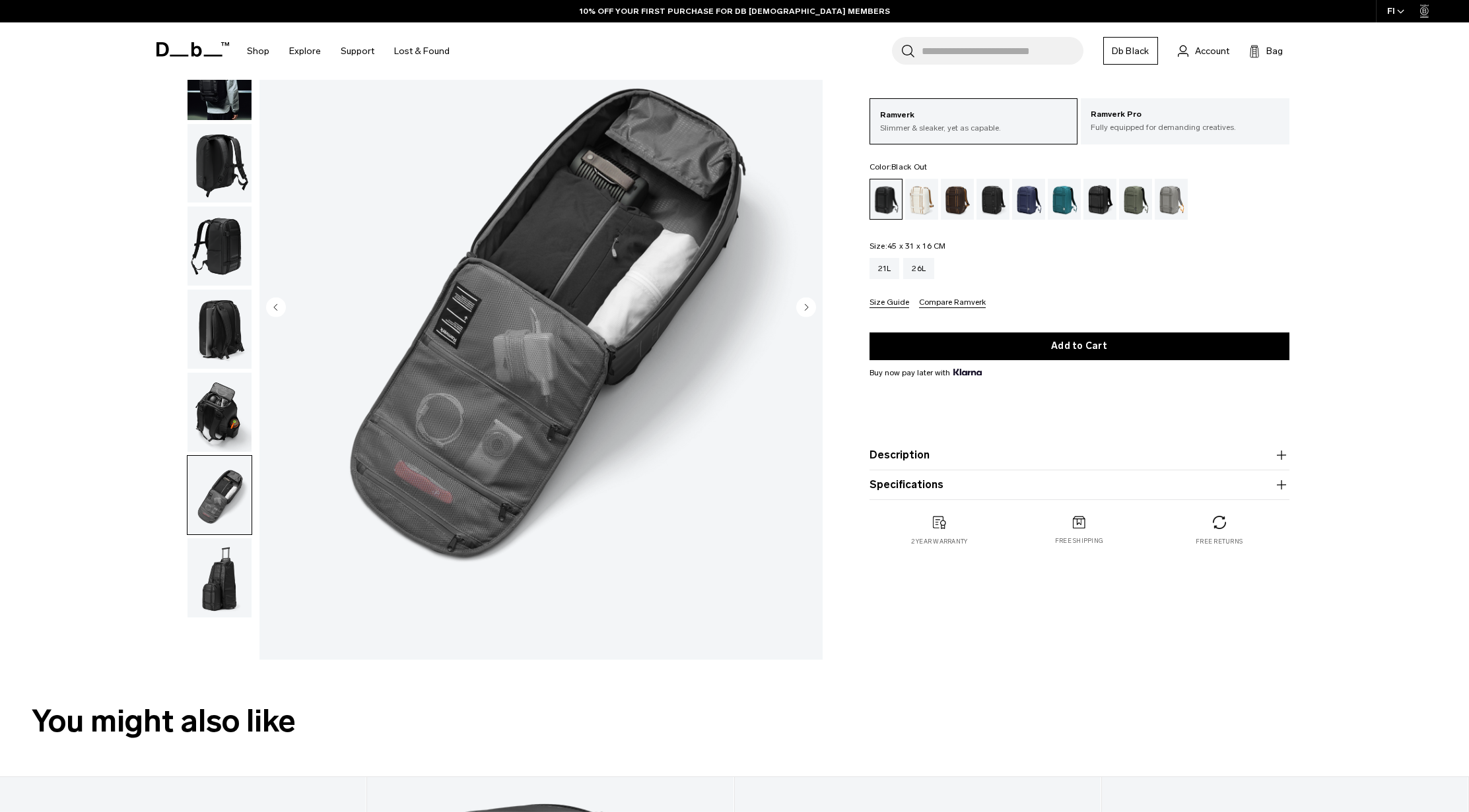
scroll to position [0, 0]
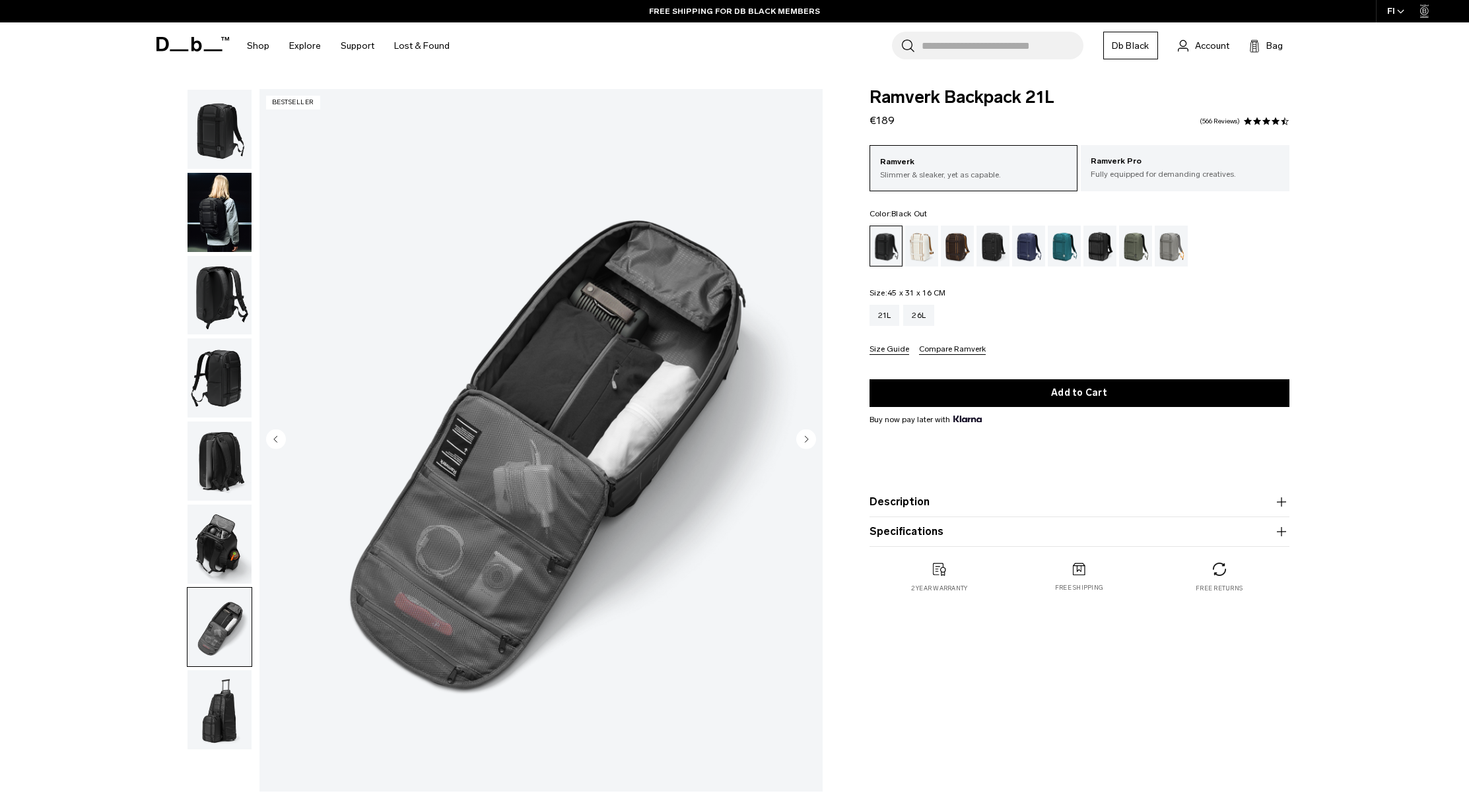
drag, startPoint x: 181, startPoint y: 386, endPoint x: 181, endPoint y: 378, distance: 8.0
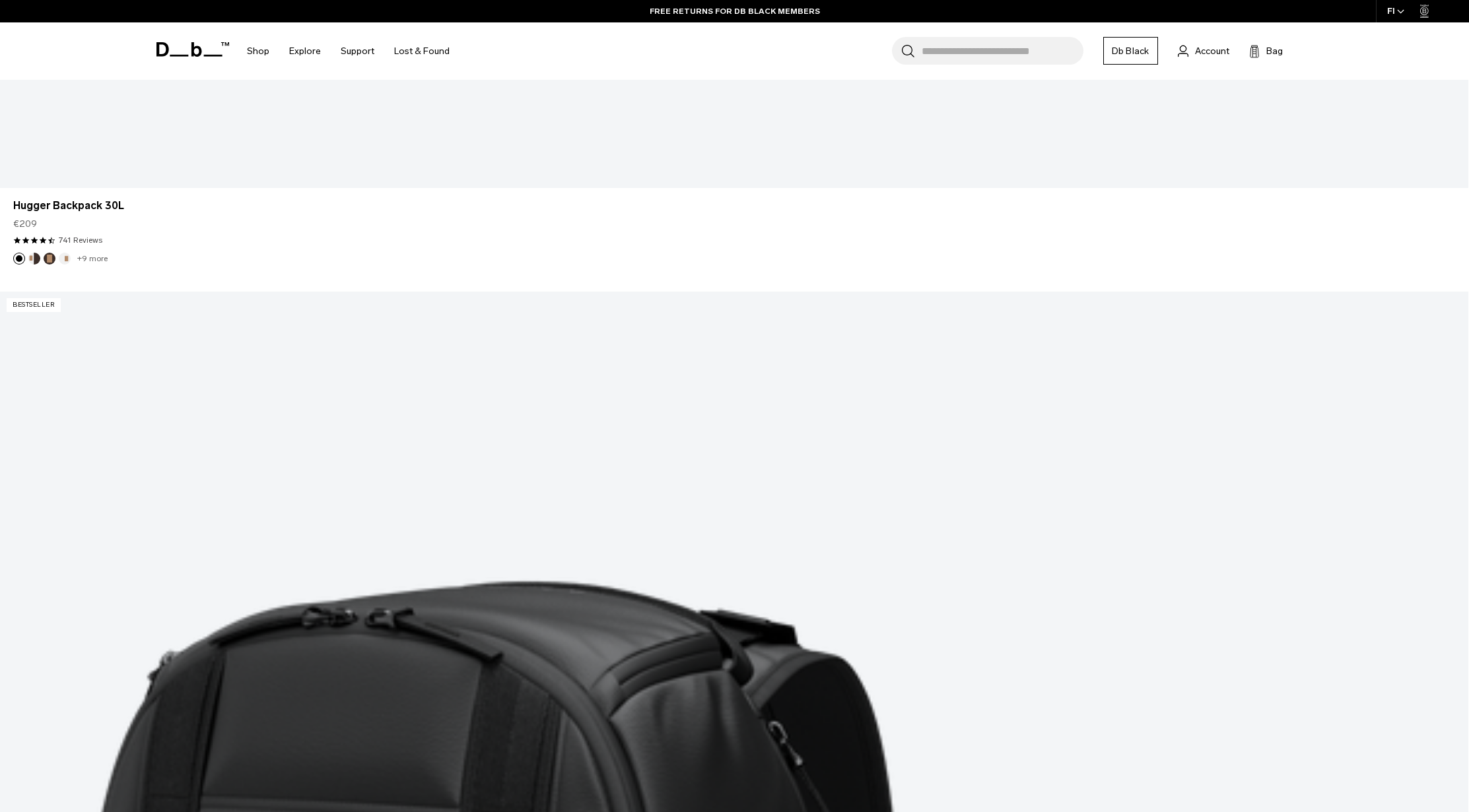
scroll to position [3751, 0]
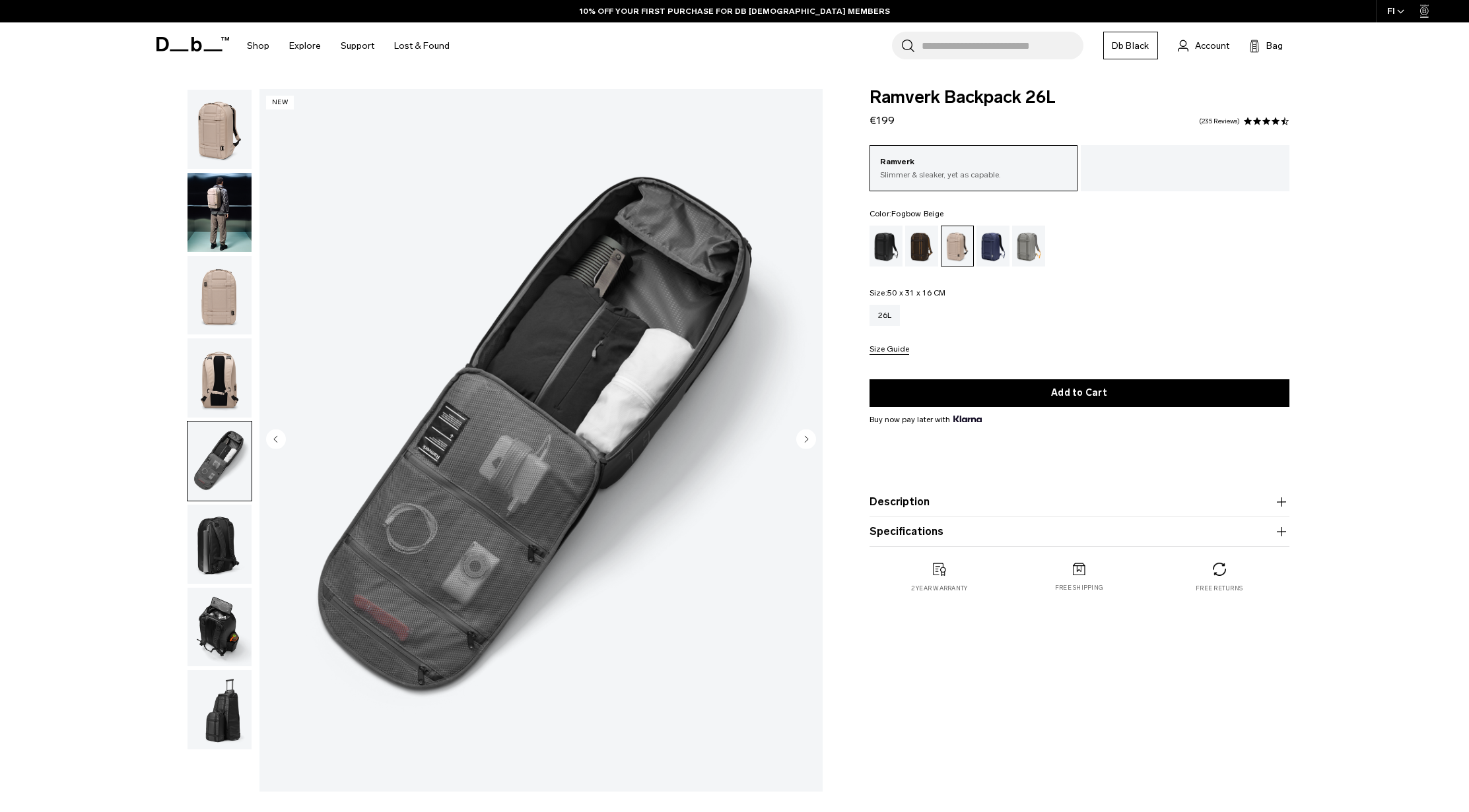
click at [215, 511] on img "button" at bounding box center [220, 544] width 64 height 79
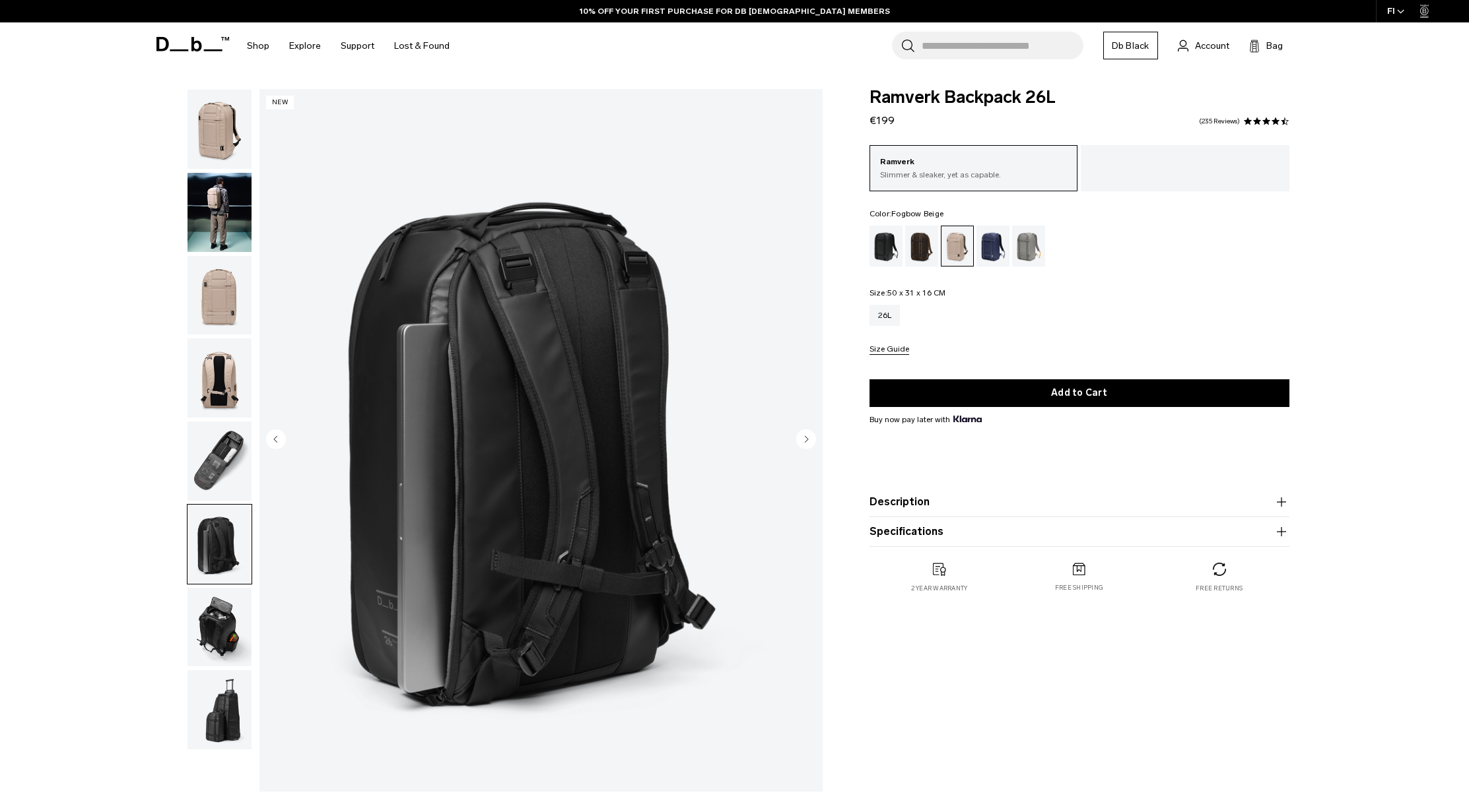
click at [229, 366] on img "button" at bounding box center [220, 378] width 64 height 79
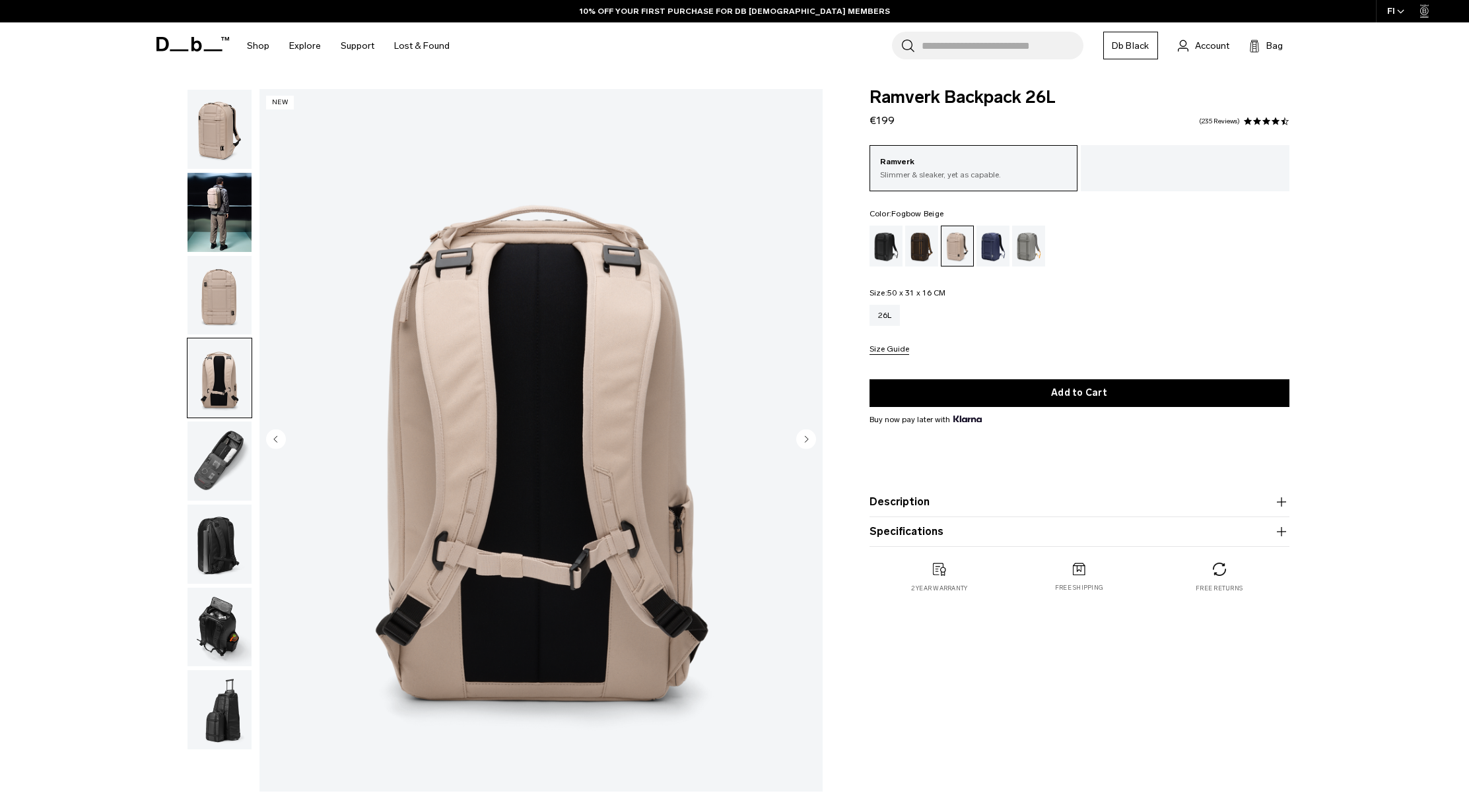
click at [225, 313] on img "button" at bounding box center [220, 295] width 64 height 79
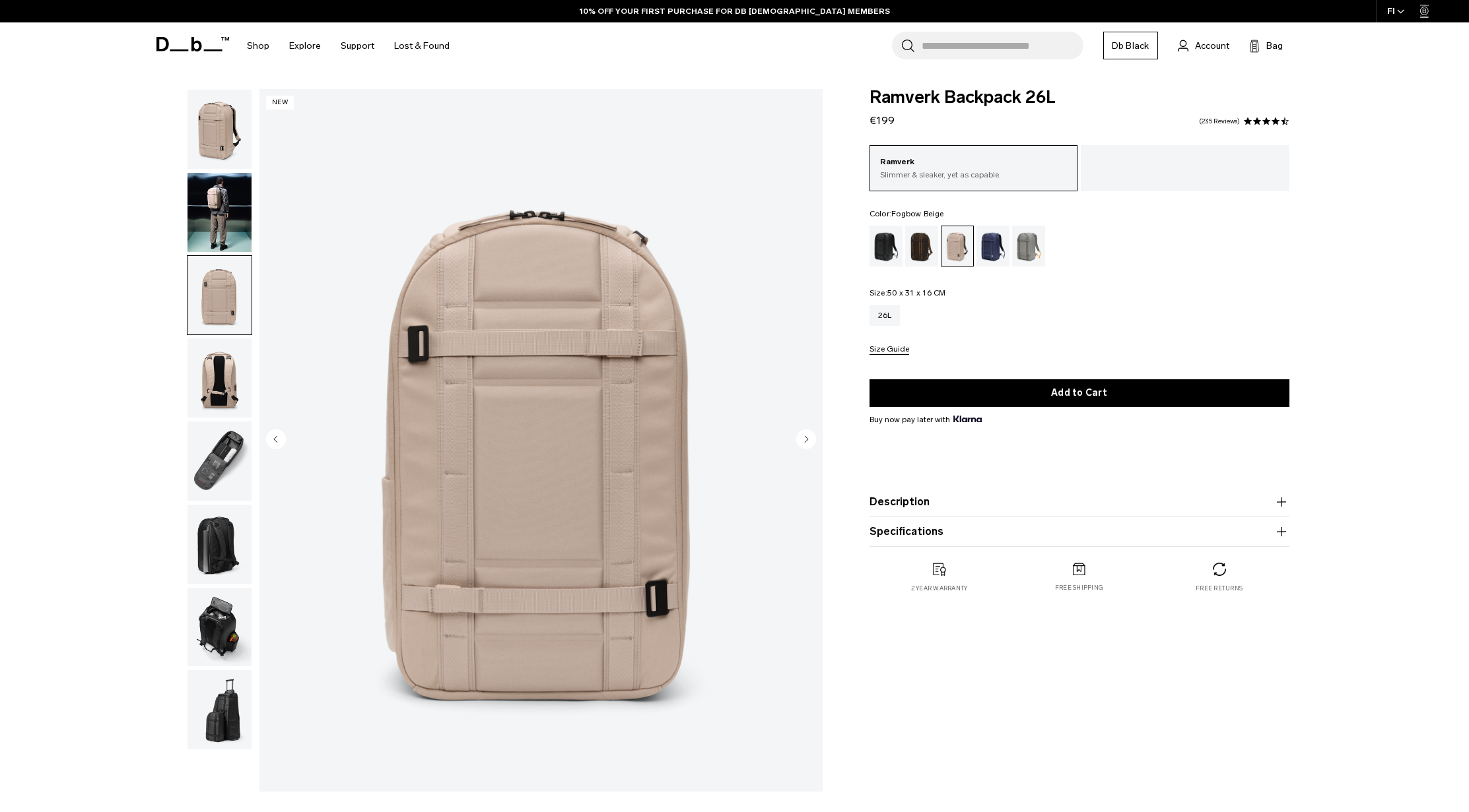
click at [212, 225] on img "button" at bounding box center [220, 212] width 64 height 79
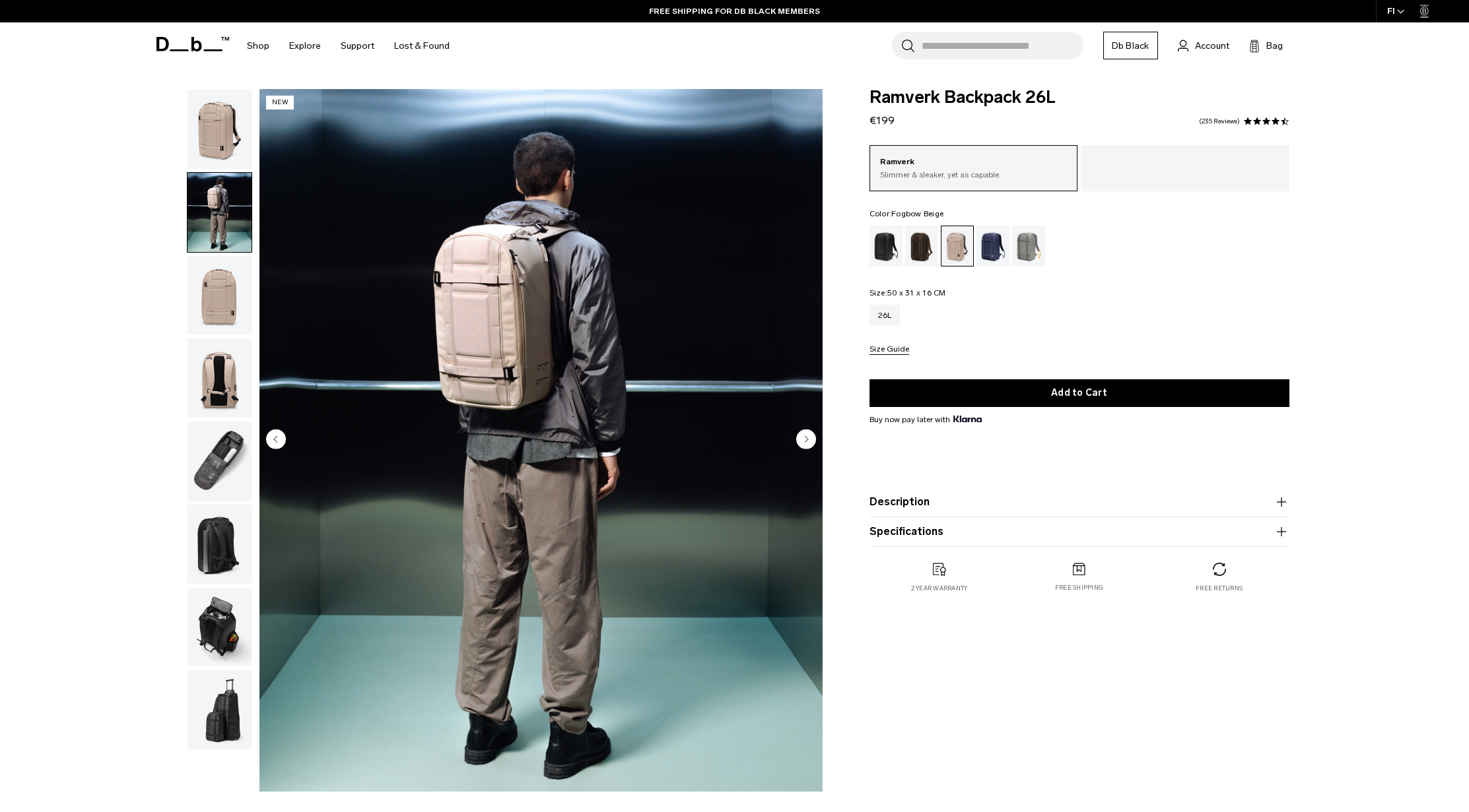
drag, startPoint x: 61, startPoint y: 295, endPoint x: 95, endPoint y: 295, distance: 34.0
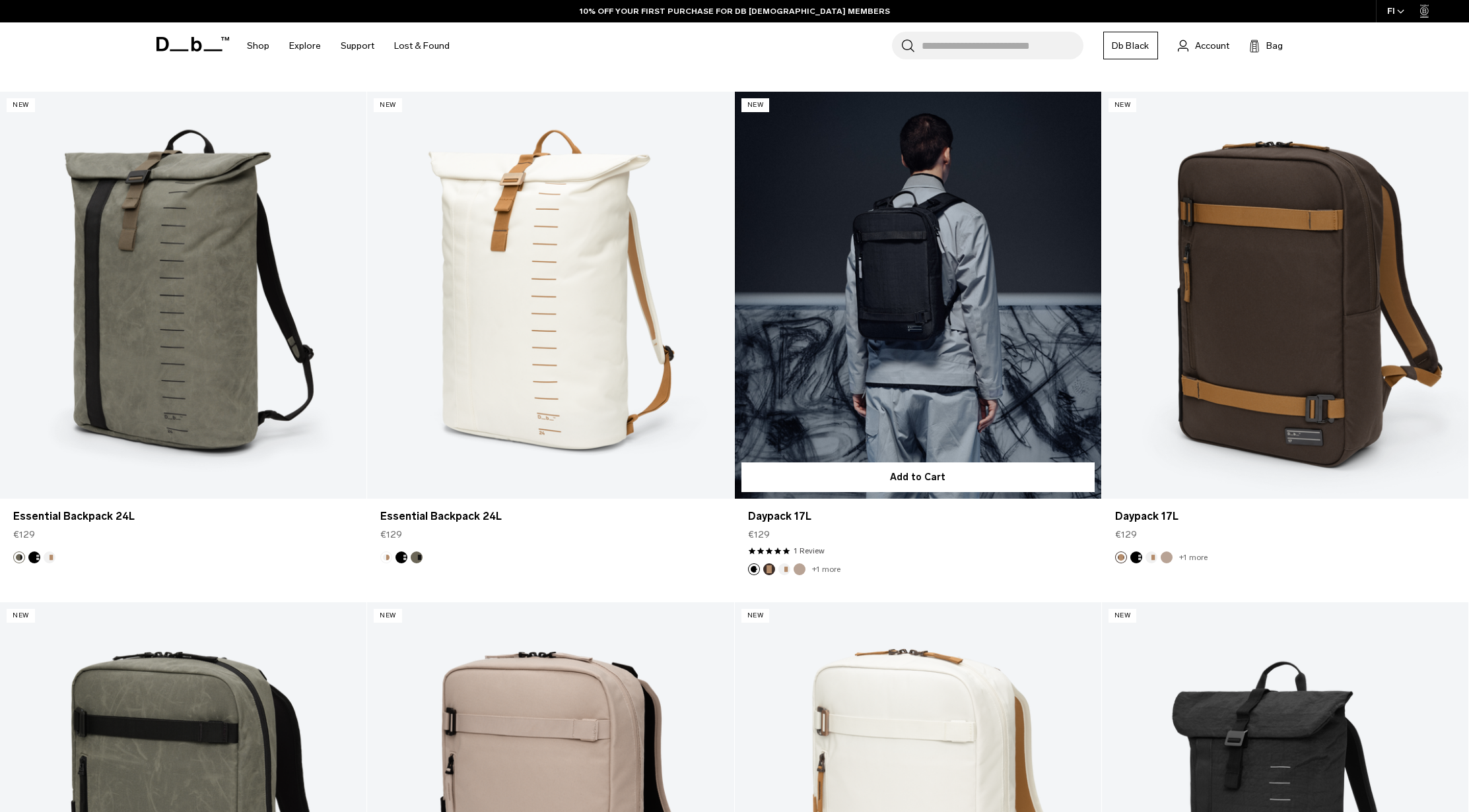
click at [896, 316] on link "Daypack 17L" at bounding box center [918, 295] width 366 height 407
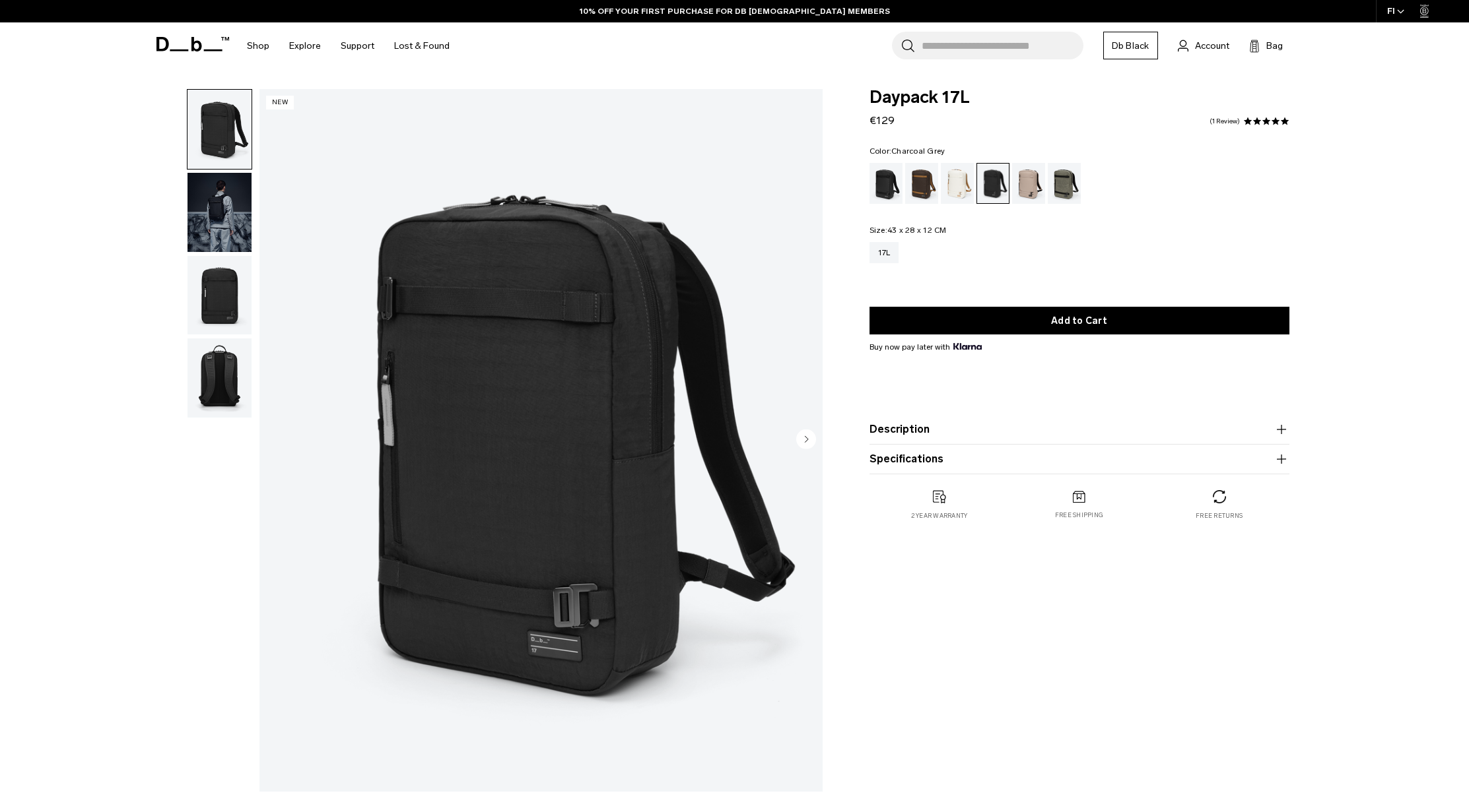
click at [237, 214] on img "button" at bounding box center [220, 212] width 64 height 79
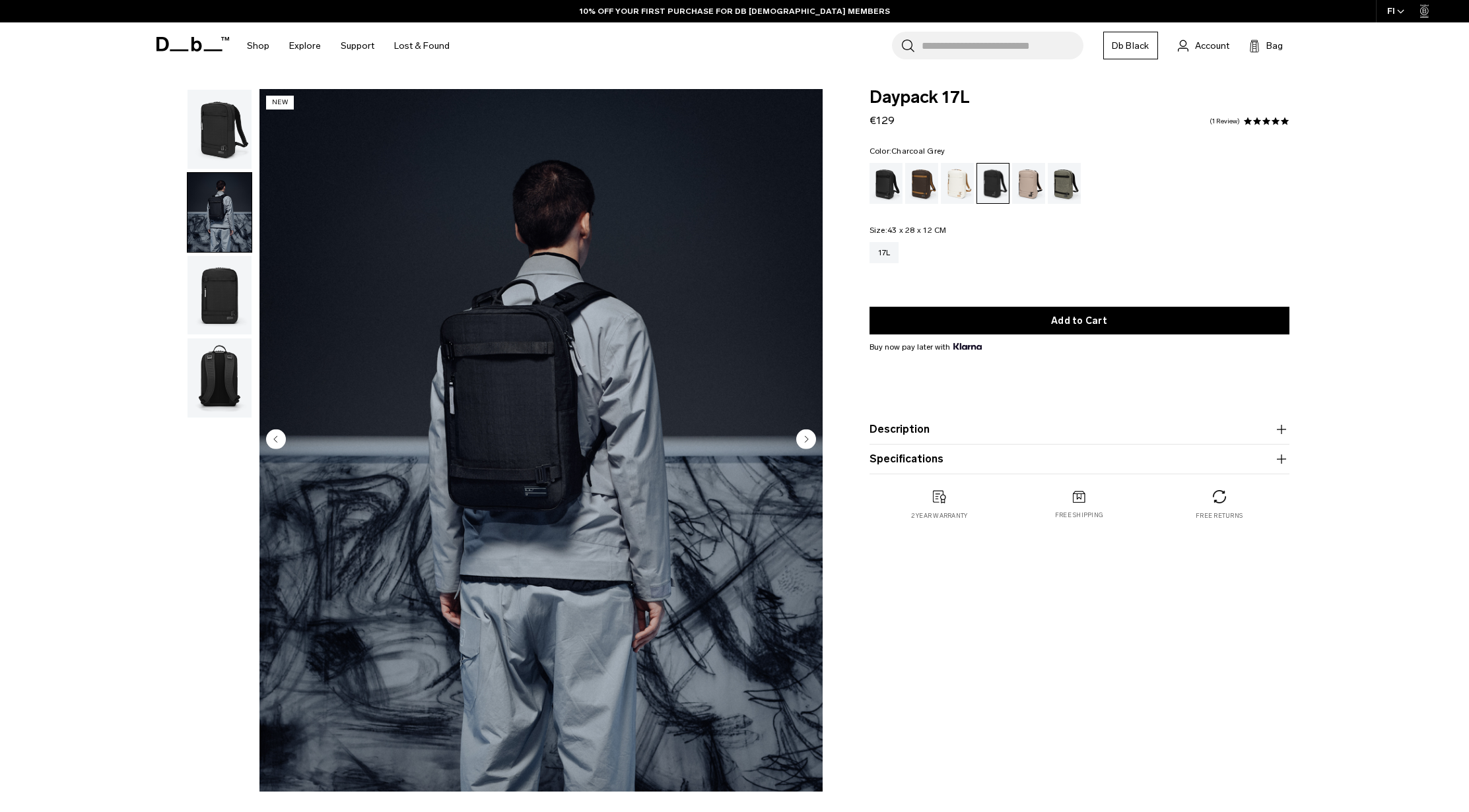
click at [225, 289] on img "button" at bounding box center [220, 295] width 64 height 79
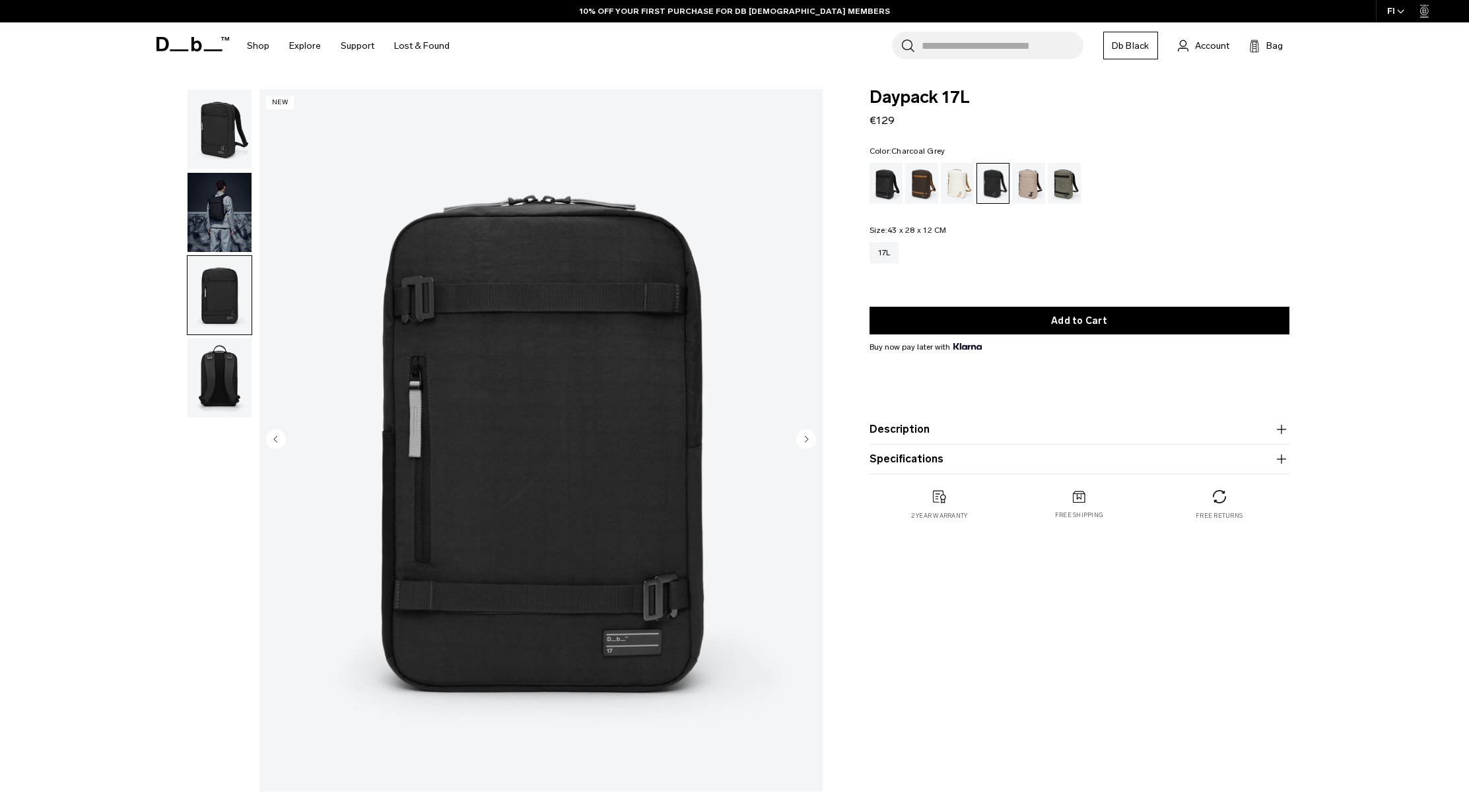
click at [226, 368] on img "button" at bounding box center [220, 378] width 64 height 79
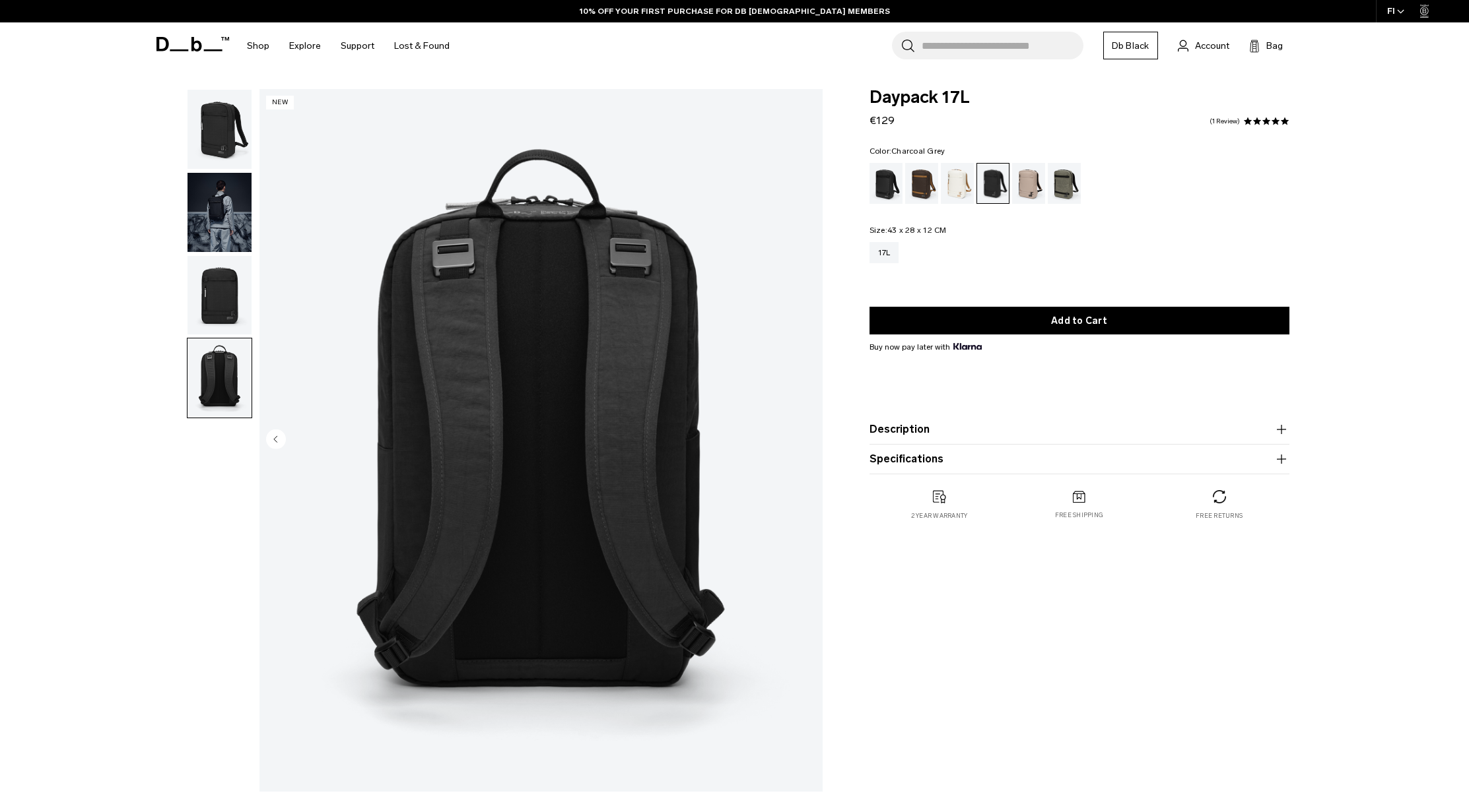
click at [211, 316] on img "button" at bounding box center [220, 295] width 64 height 79
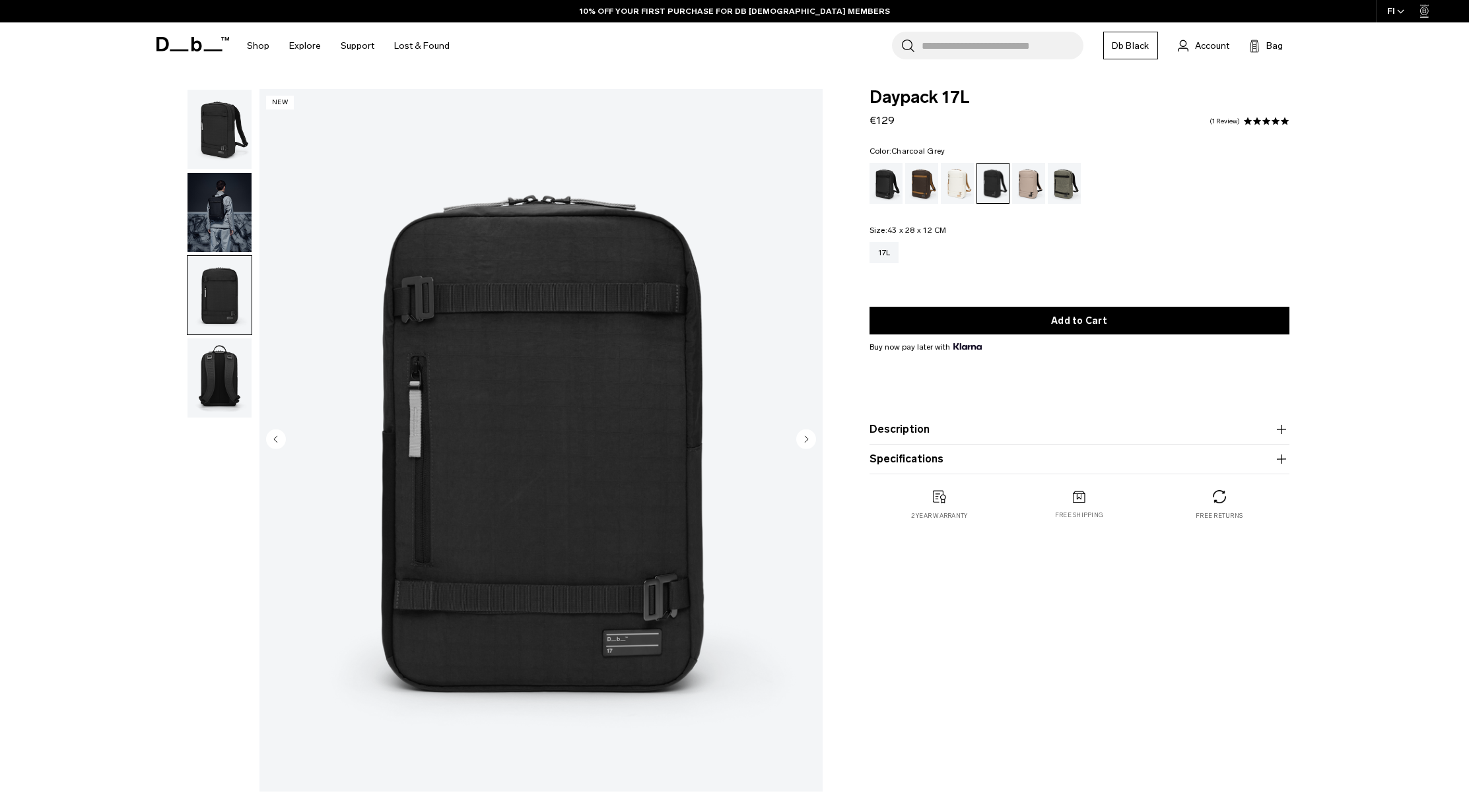
click at [213, 244] on img "button" at bounding box center [220, 212] width 64 height 79
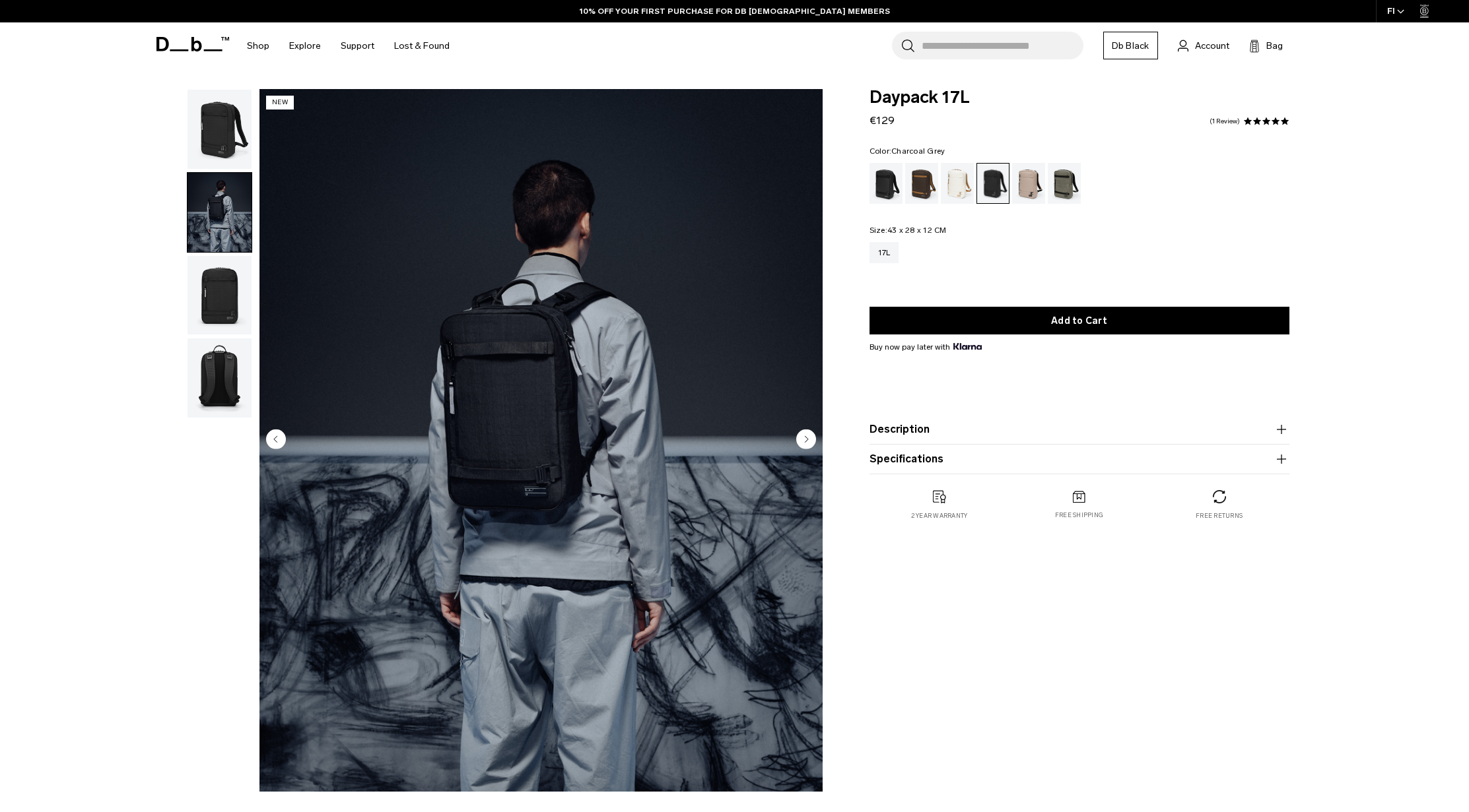
click at [227, 138] on img "button" at bounding box center [220, 129] width 64 height 79
